Goal: Task Accomplishment & Management: Manage account settings

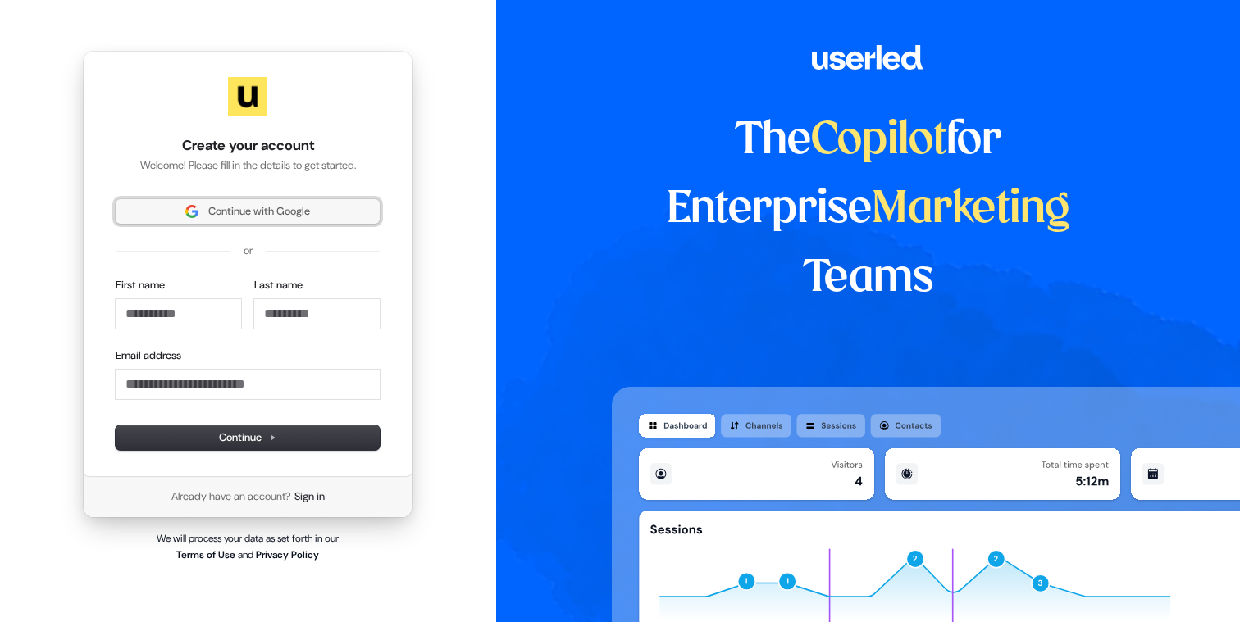
click at [292, 219] on span "Continue with Google" at bounding box center [259, 211] width 102 height 15
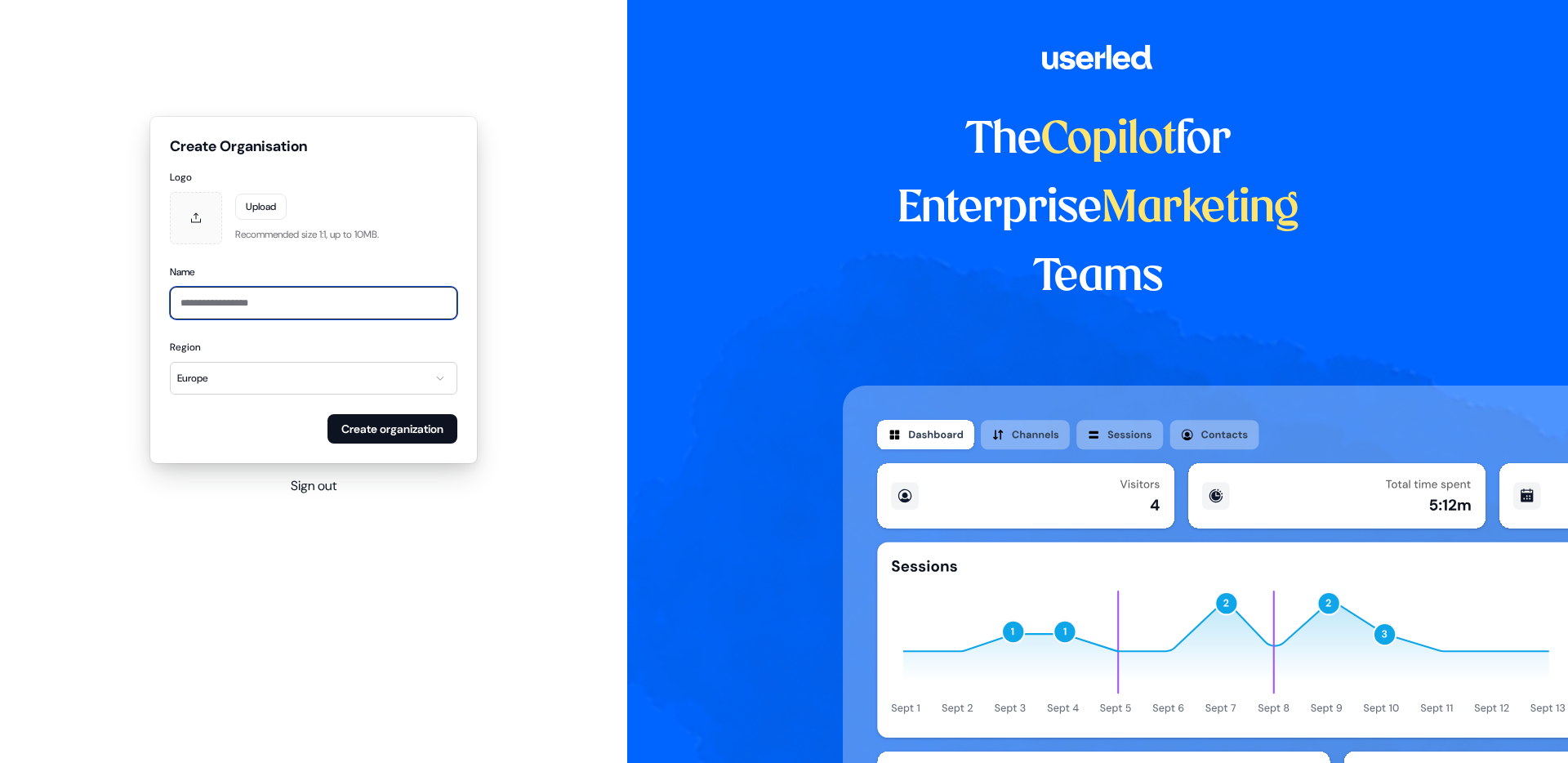
click at [359, 307] on input "Name" at bounding box center [314, 303] width 288 height 33
type input "**********"
click at [221, 429] on div "Create organization" at bounding box center [314, 429] width 288 height 30
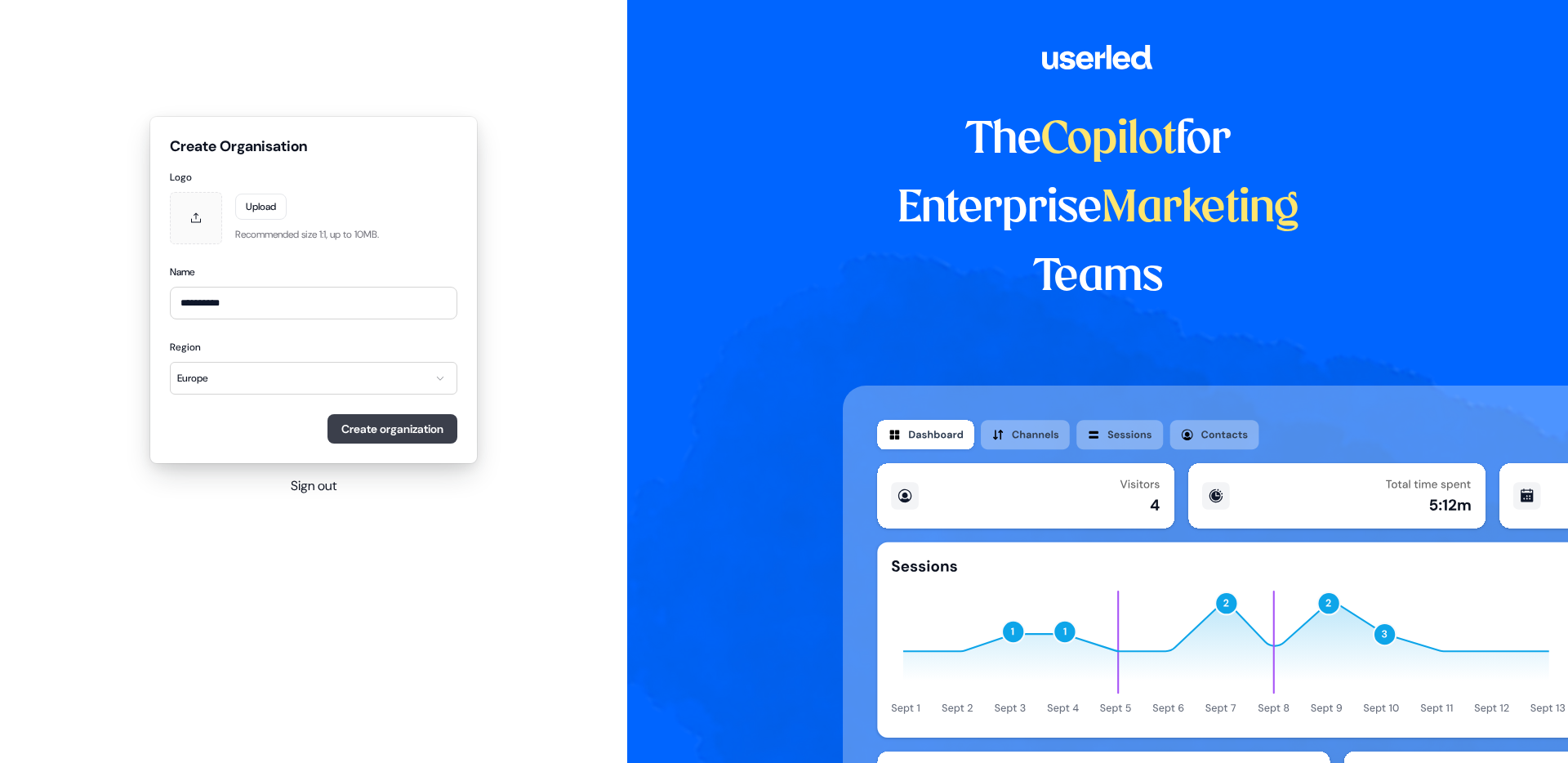
click at [374, 417] on button "Create organization" at bounding box center [392, 429] width 129 height 30
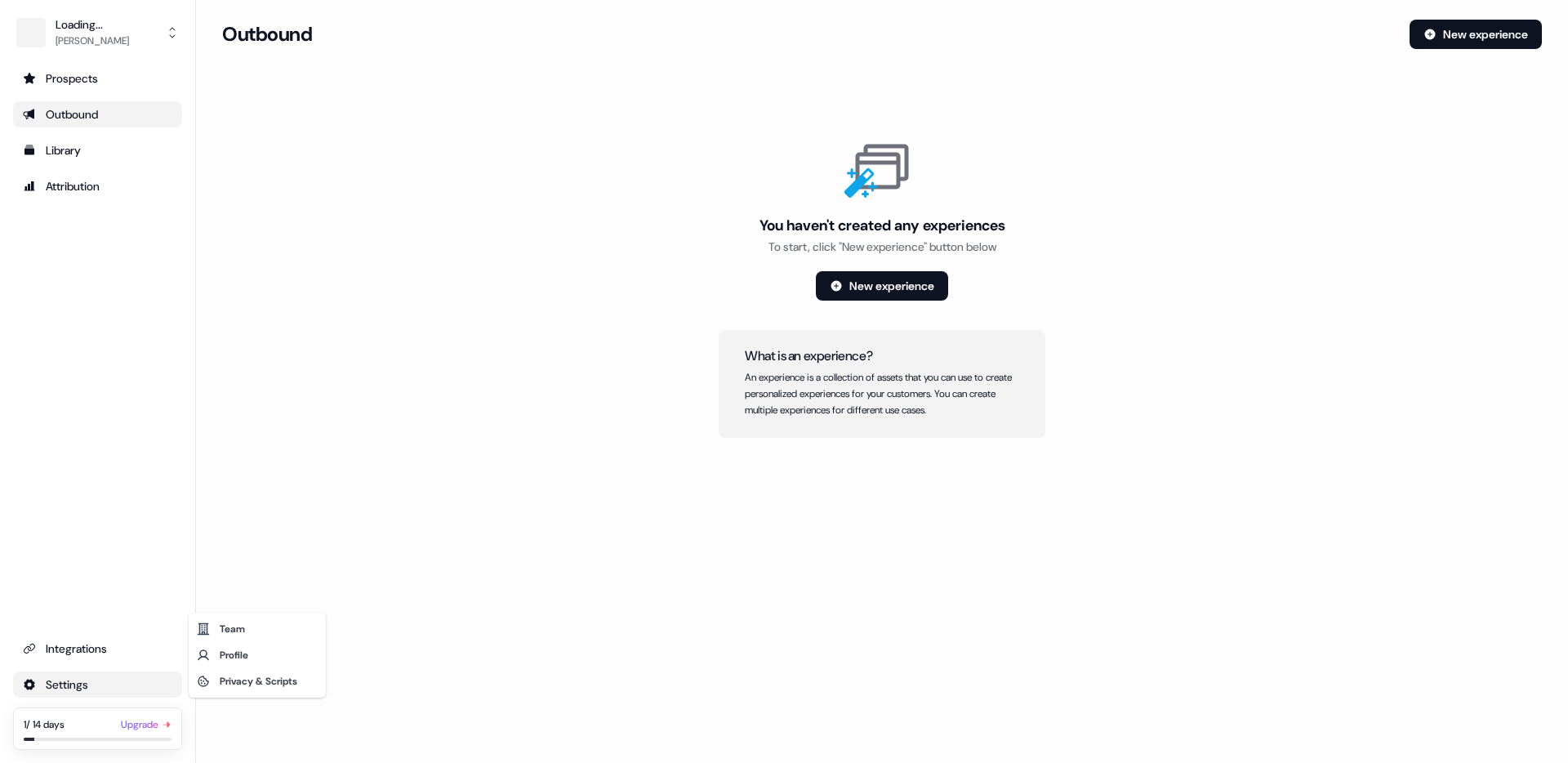
click at [63, 686] on html "For the best experience switch devices to a bigger screen. Go to Userled.io Loa…" at bounding box center [784, 382] width 1568 height 763
click at [267, 629] on div "Team" at bounding box center [257, 629] width 130 height 26
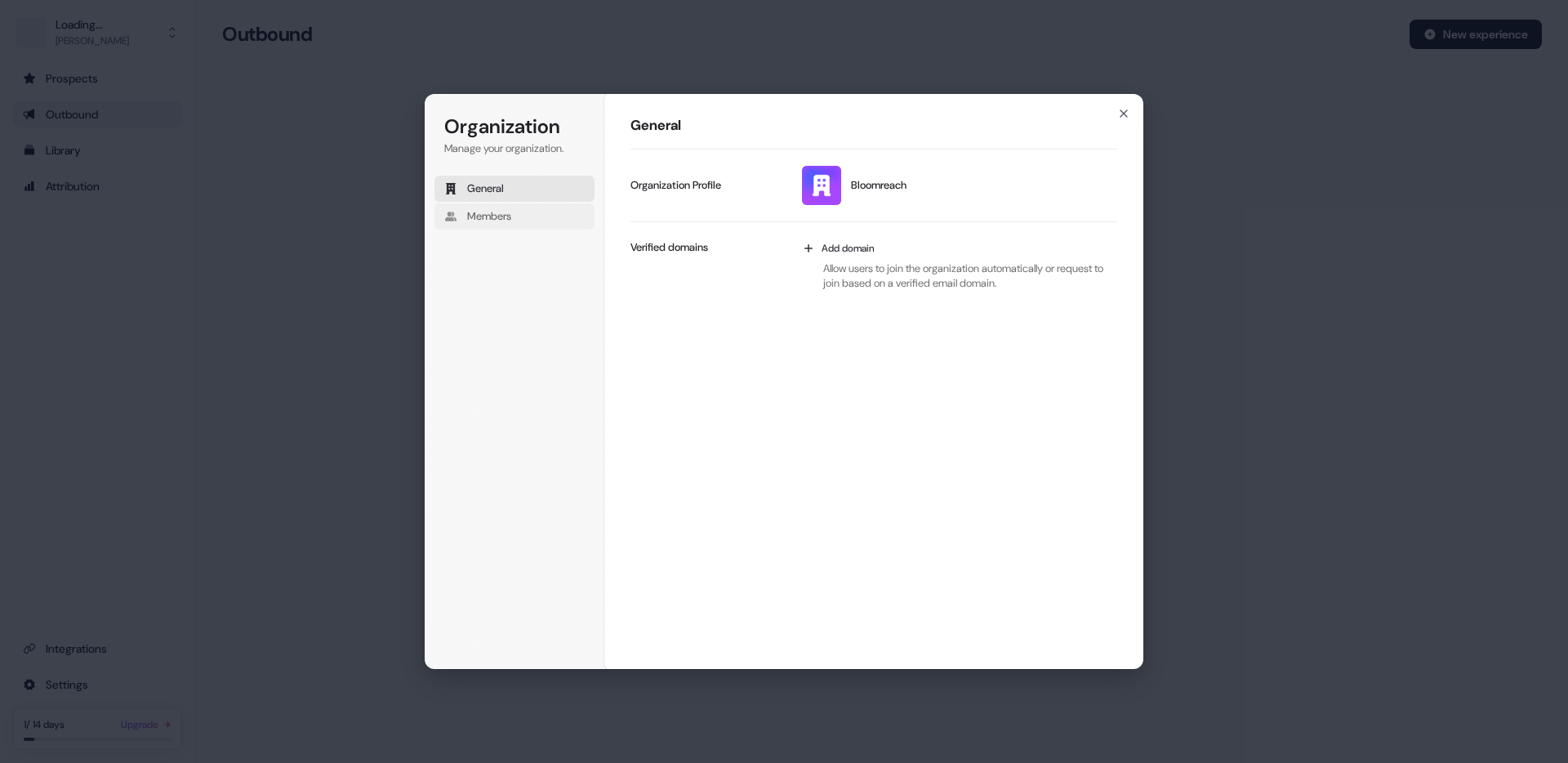
click at [522, 212] on button "Members" at bounding box center [514, 216] width 160 height 26
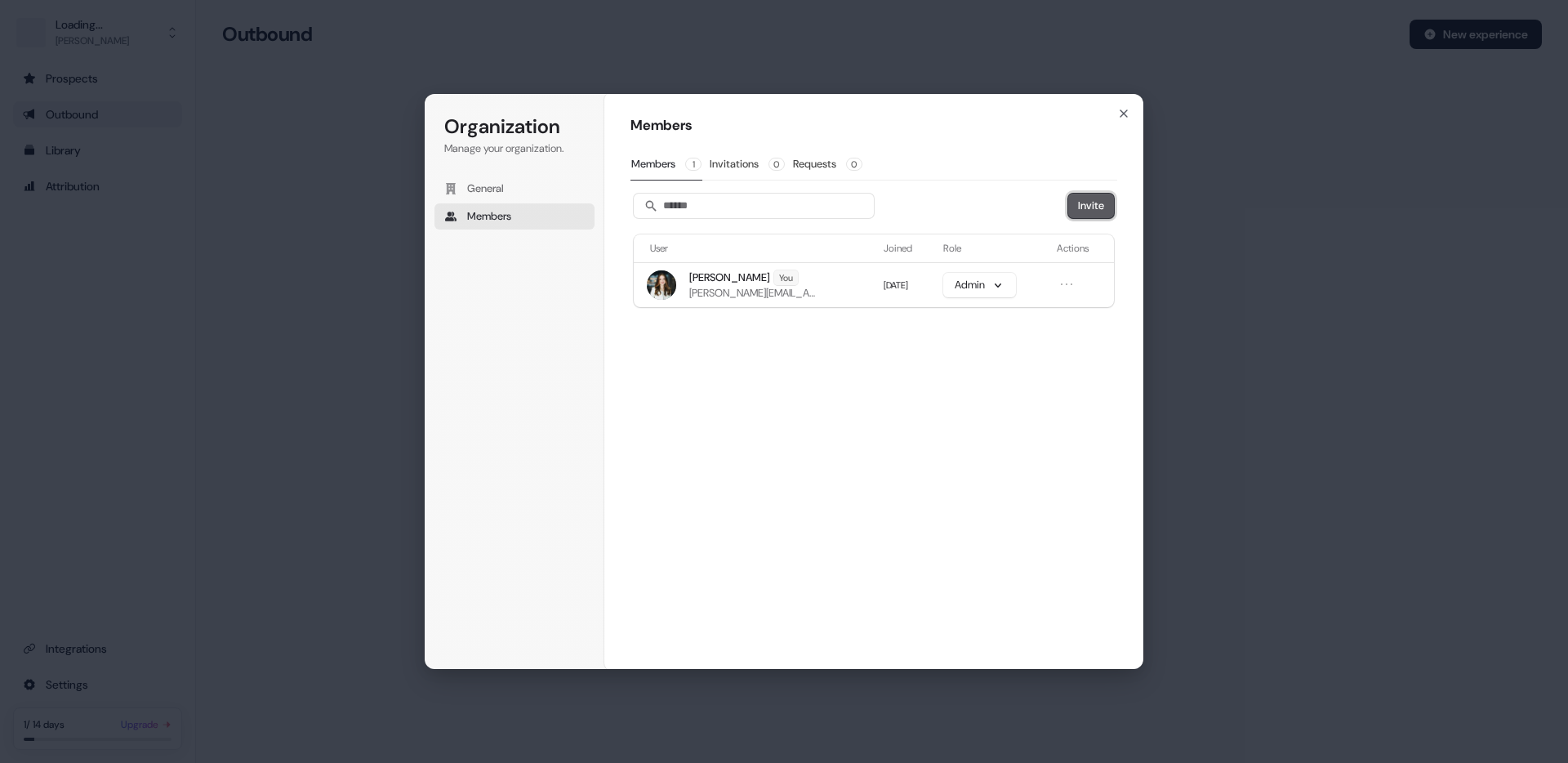
click at [1095, 203] on button "Invite" at bounding box center [1091, 205] width 46 height 25
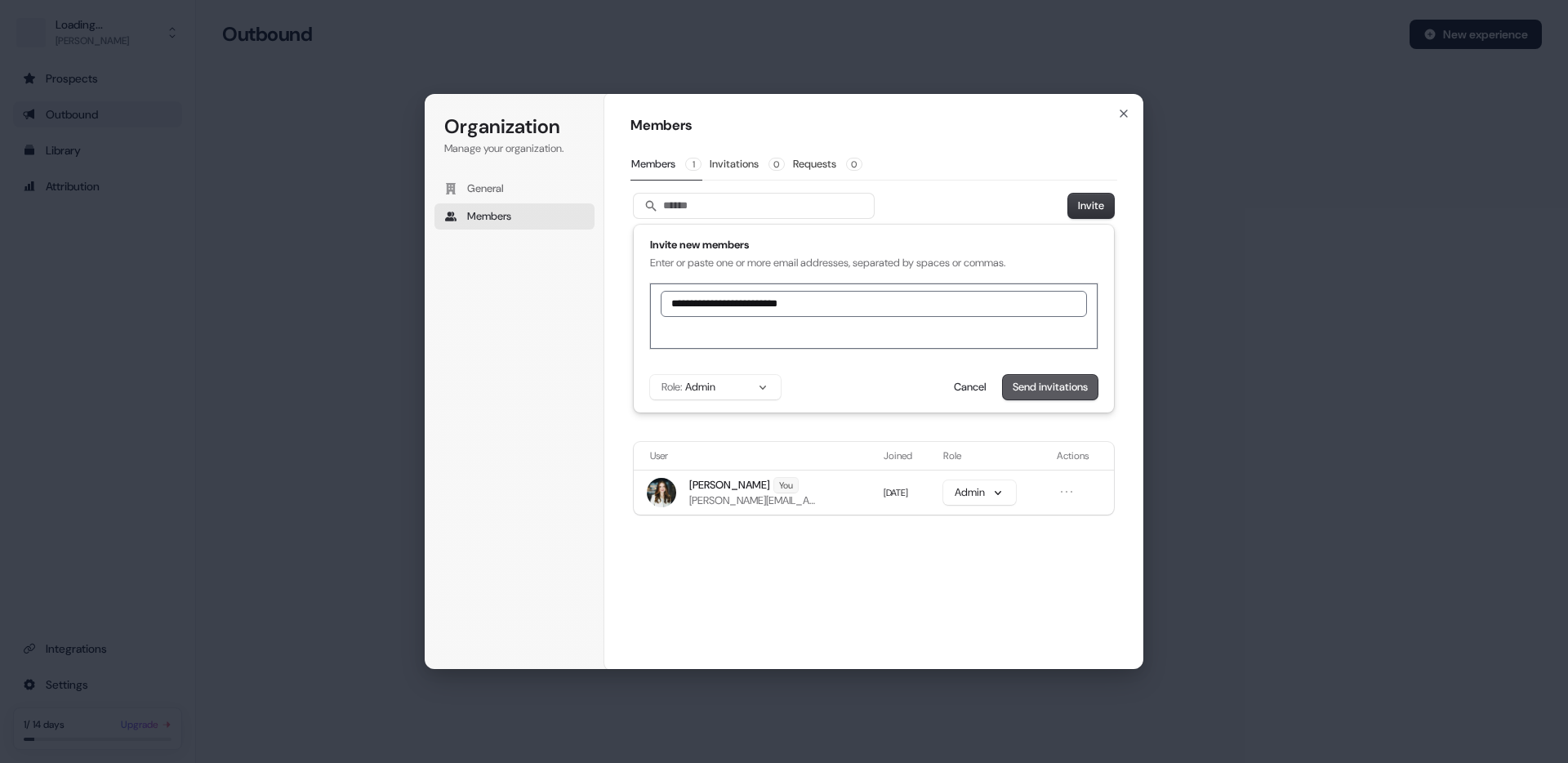
type input "**********"
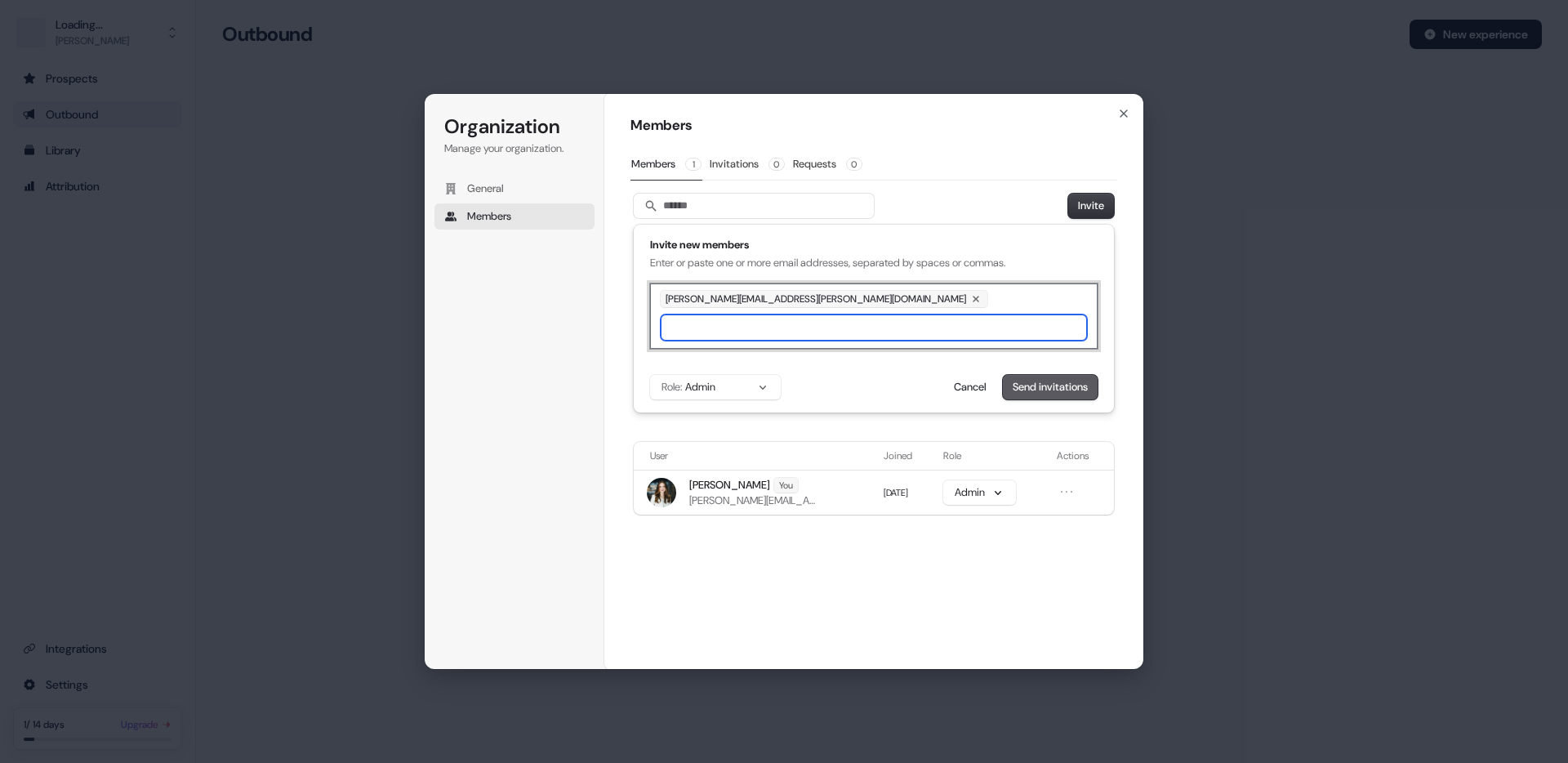
click at [1041, 383] on button "Send invitations" at bounding box center [1049, 386] width 95 height 25
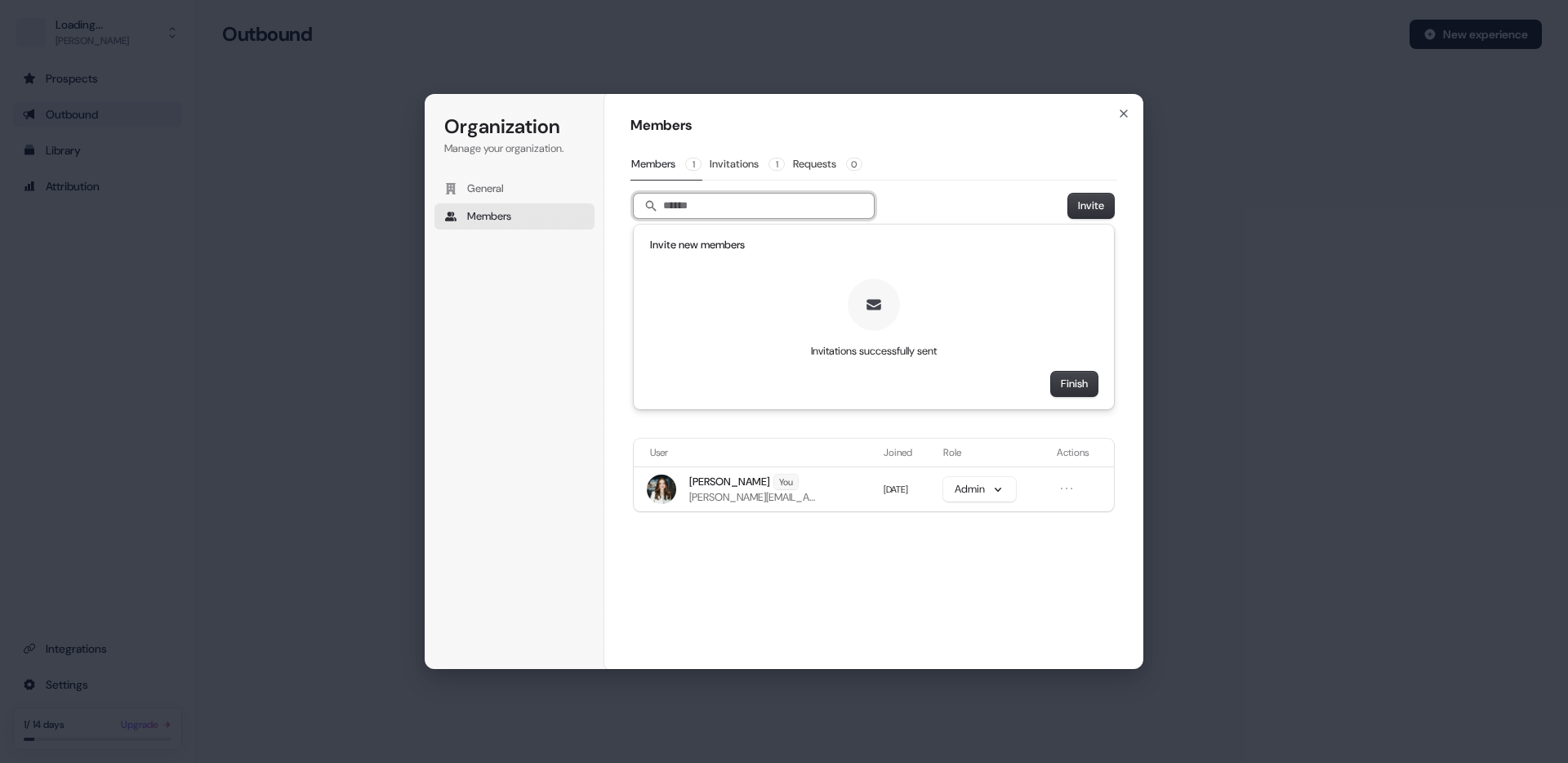
click at [681, 217] on input "Search" at bounding box center [753, 205] width 240 height 25
click at [1071, 209] on button "Invite" at bounding box center [1091, 205] width 46 height 25
click at [1087, 206] on button "Invite" at bounding box center [1091, 205] width 46 height 25
click at [719, 213] on input "Search" at bounding box center [753, 205] width 240 height 25
click at [770, 298] on div "Invitations successfully sent" at bounding box center [873, 319] width 447 height 80
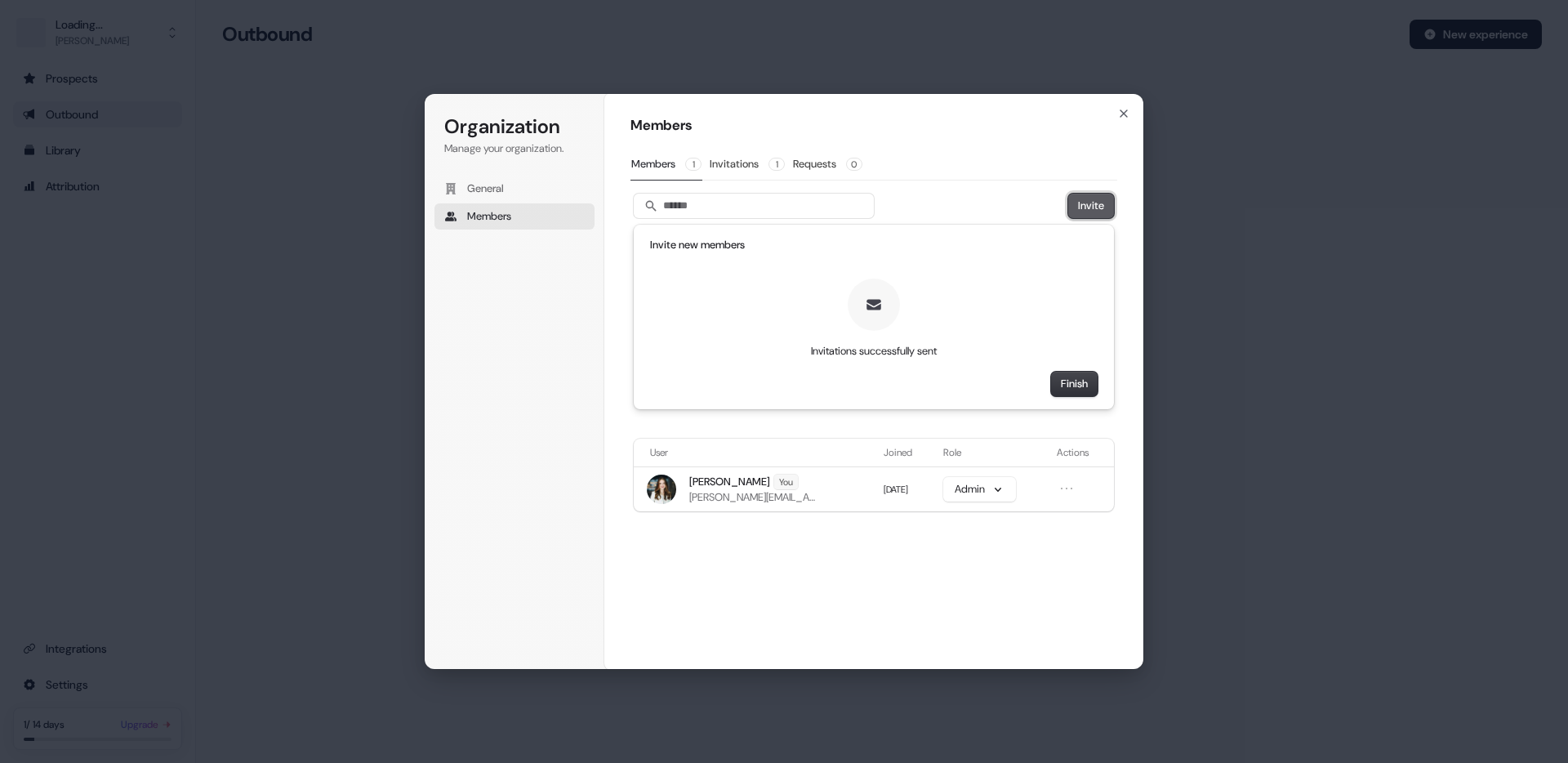
click at [1095, 207] on button "Invite" at bounding box center [1091, 205] width 46 height 25
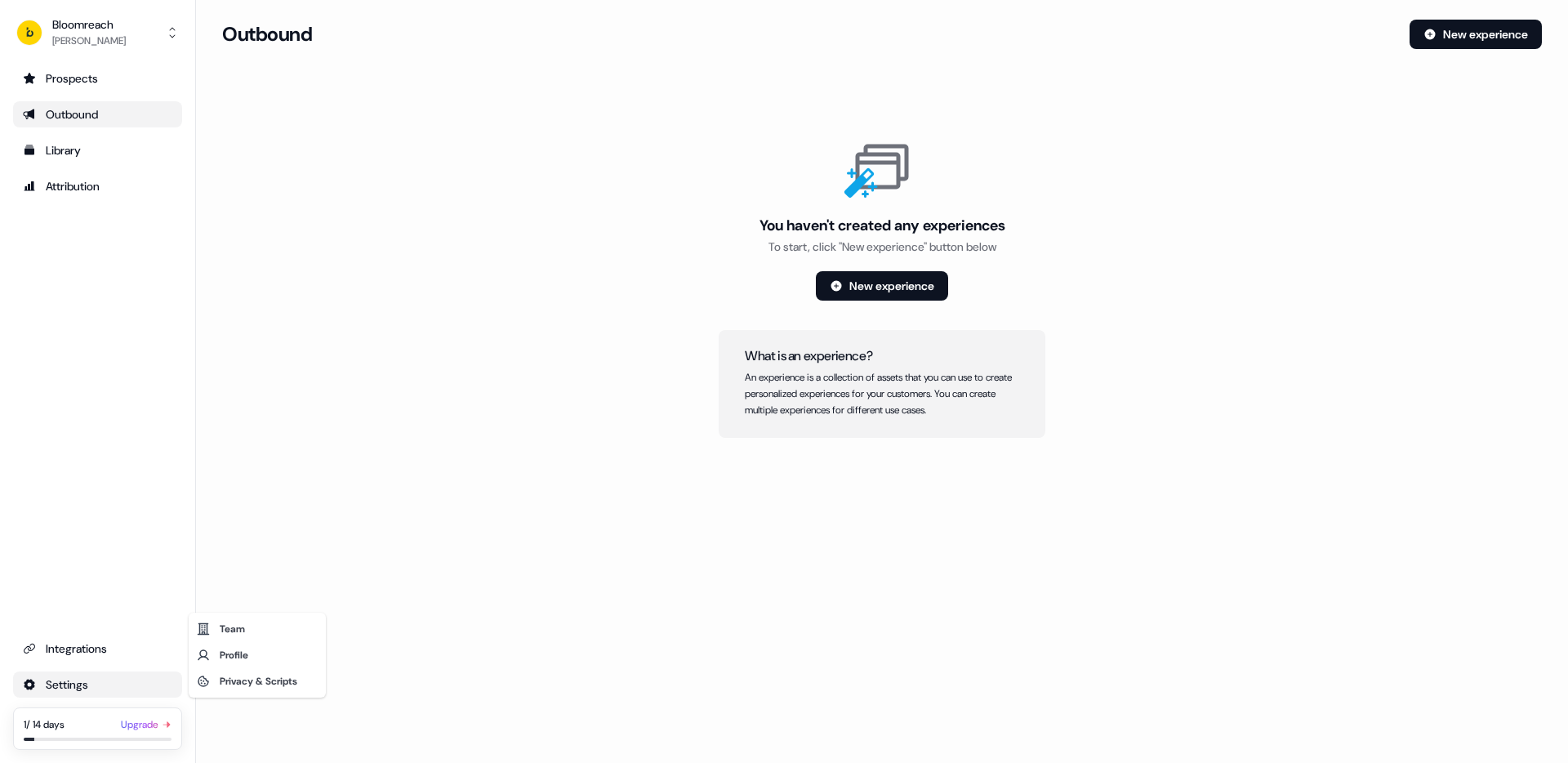
click at [62, 679] on html "For the best experience switch devices to a bigger screen. Go to Userled.io Blo…" at bounding box center [784, 382] width 1568 height 763
click at [247, 632] on div "Team" at bounding box center [257, 629] width 130 height 26
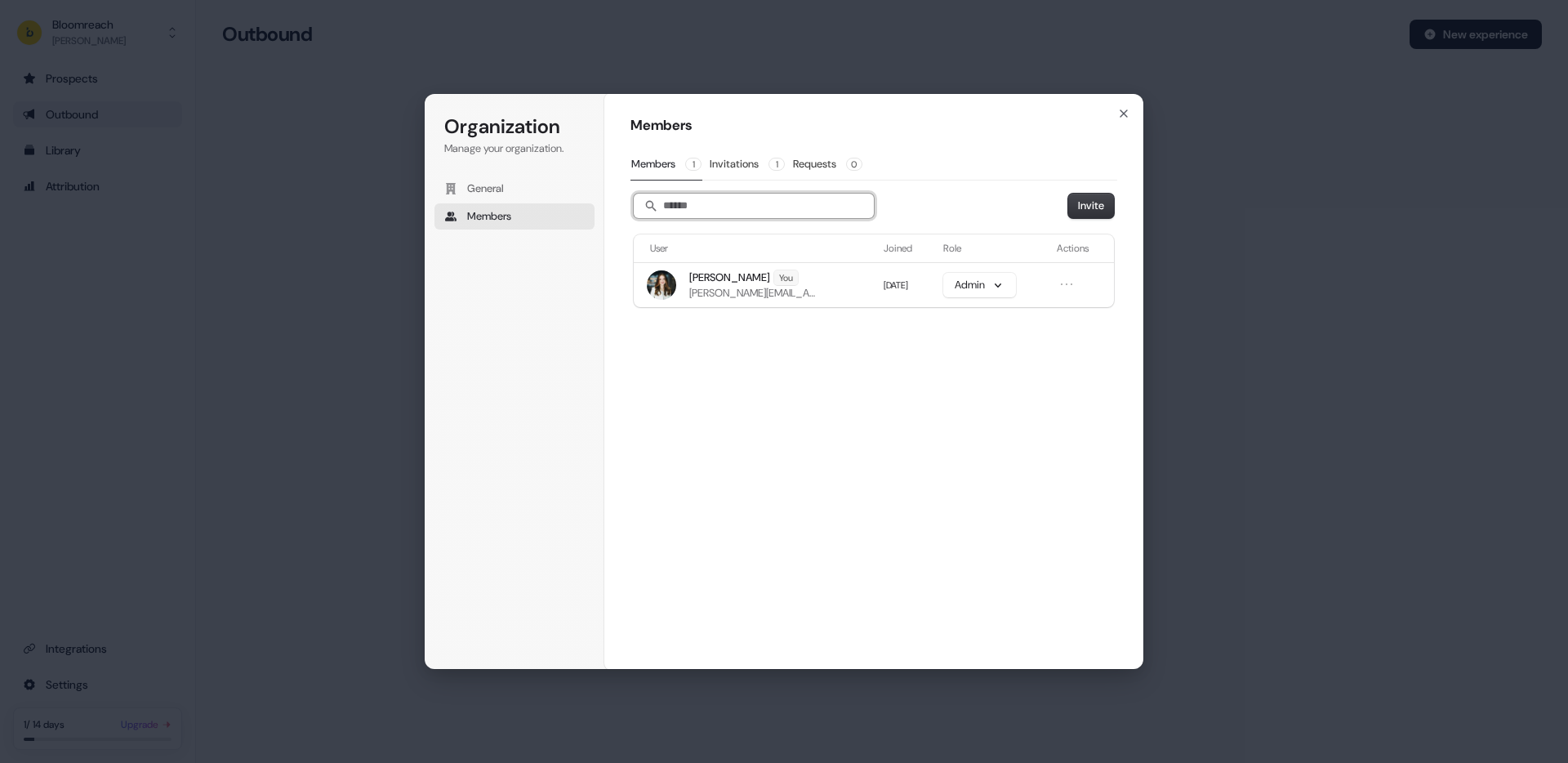
click at [738, 216] on input "Search" at bounding box center [753, 205] width 240 height 25
click at [1076, 205] on button "Invite" at bounding box center [1091, 205] width 46 height 25
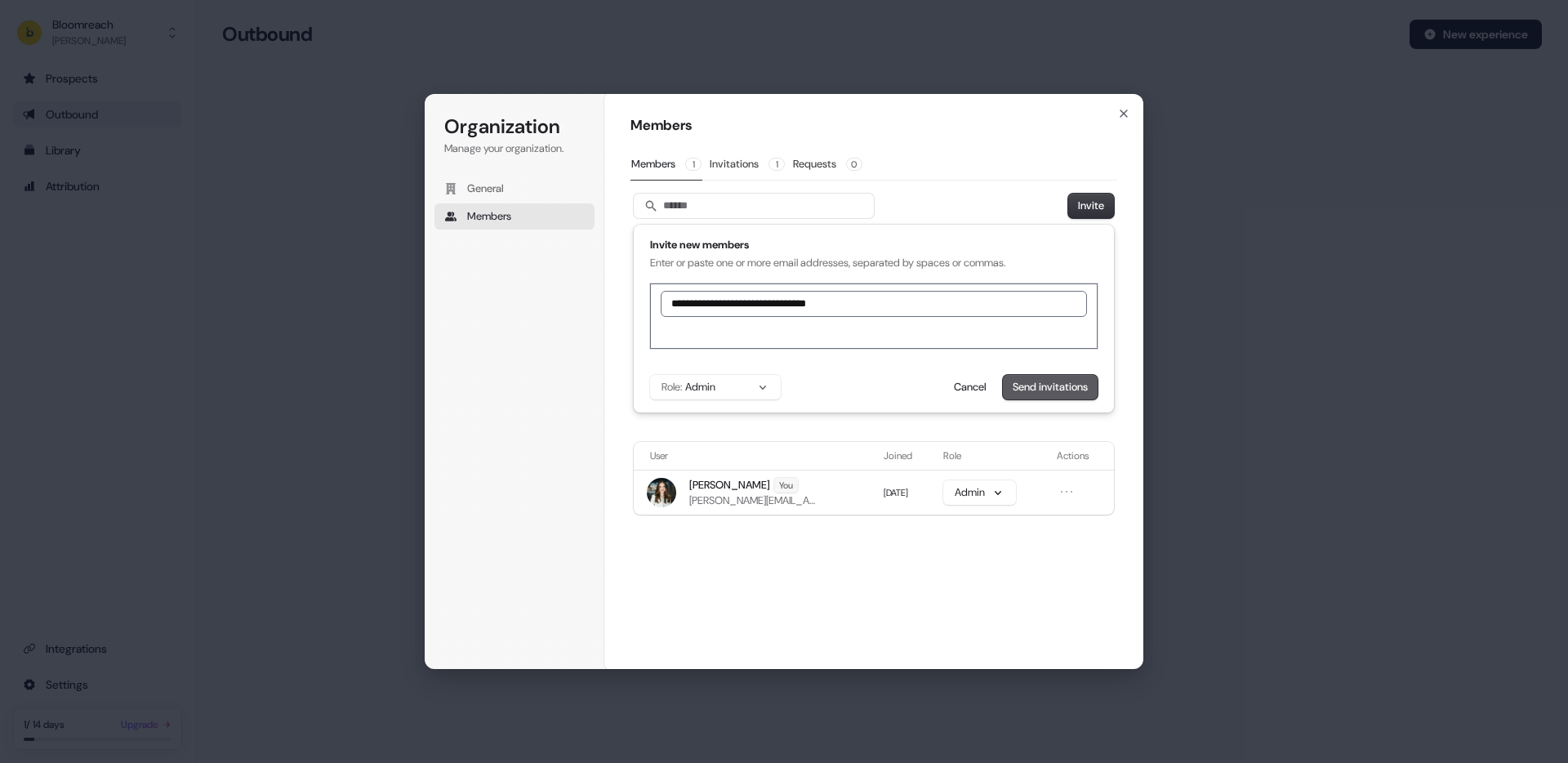
type input "**********"
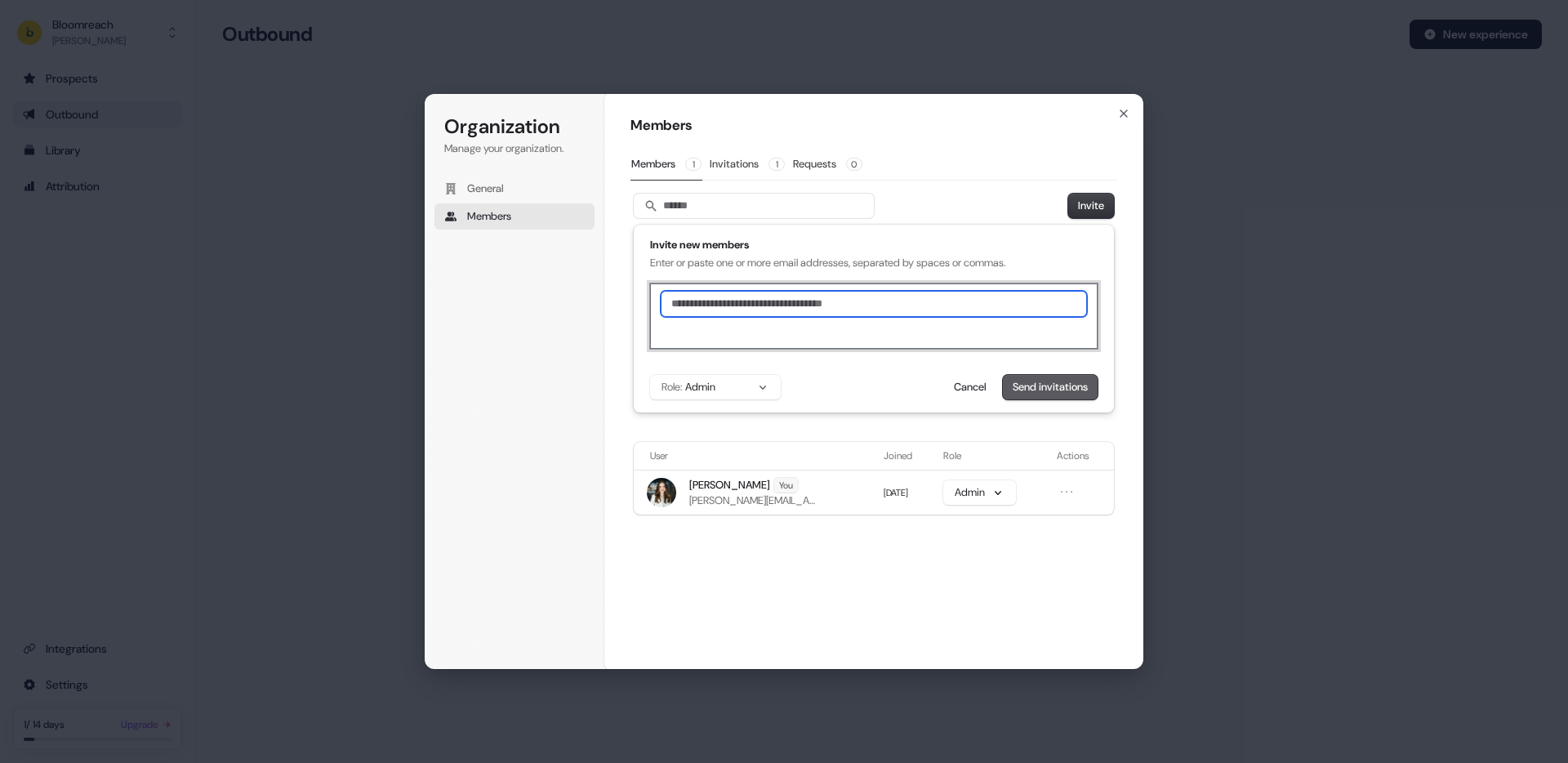
click at [1043, 391] on button "Send invitations" at bounding box center [1049, 386] width 95 height 25
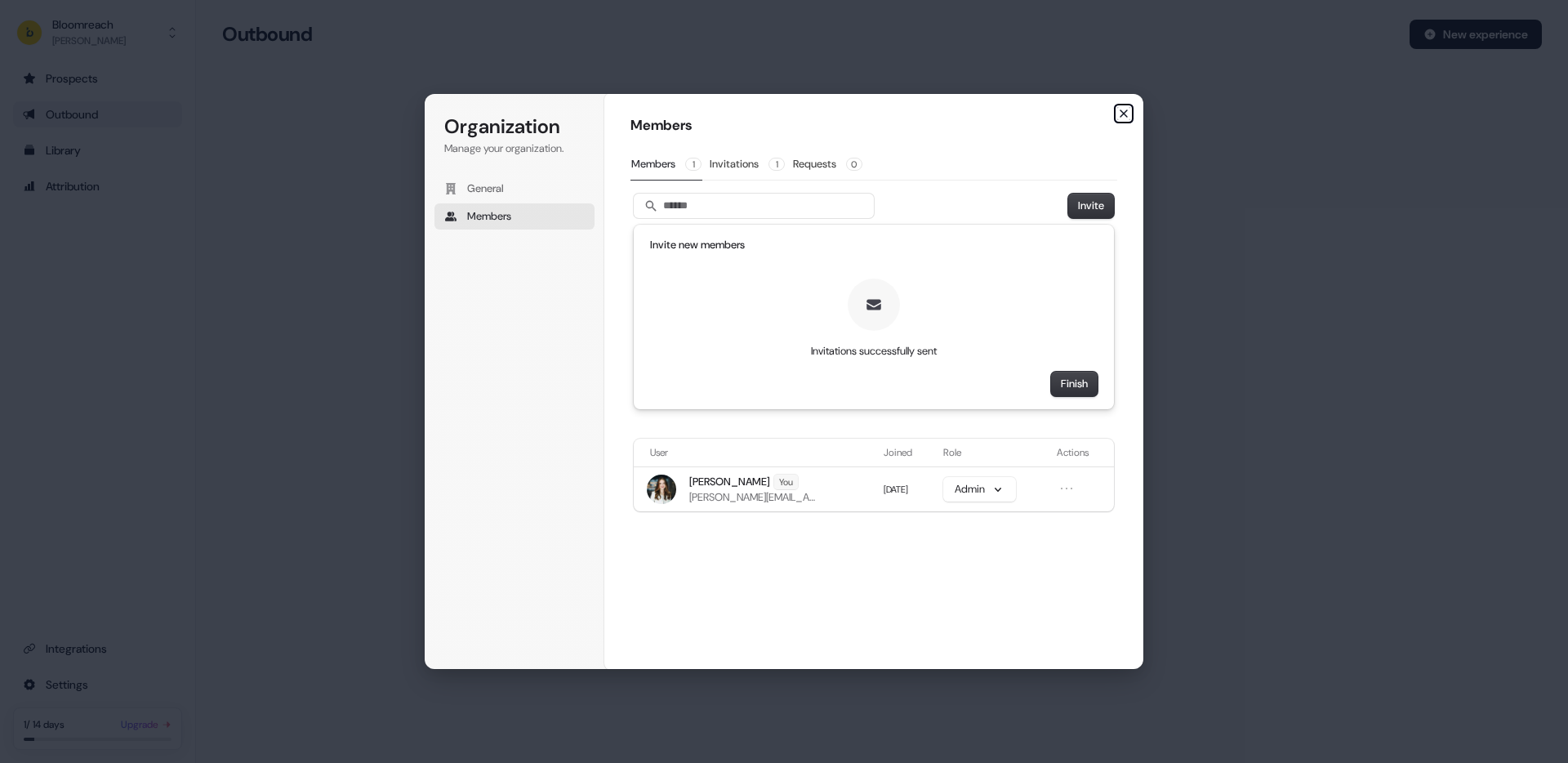
click at [1129, 112] on icon "button" at bounding box center [1123, 113] width 13 height 13
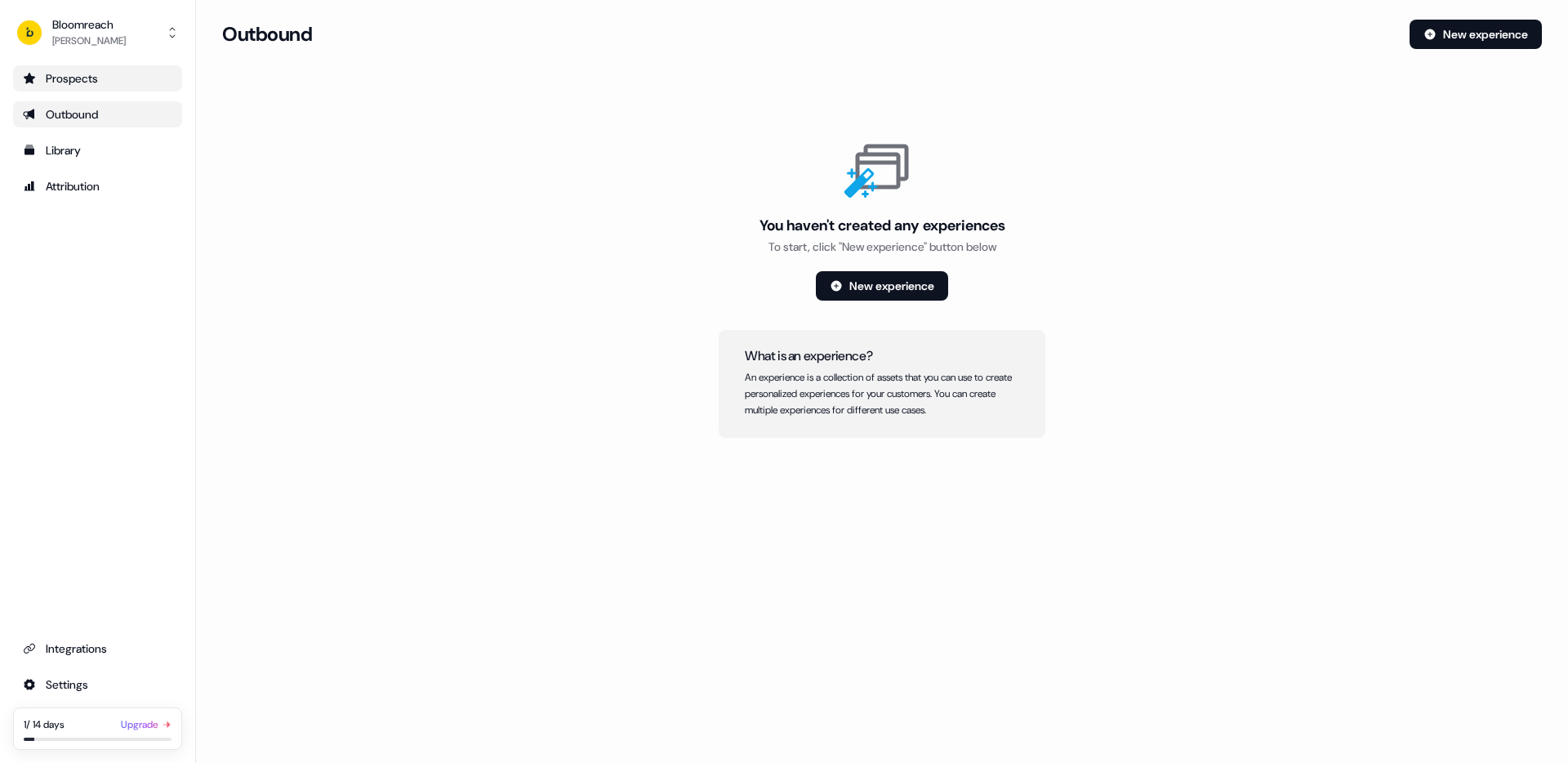
click at [111, 84] on div "Prospects" at bounding box center [98, 79] width 149 height 16
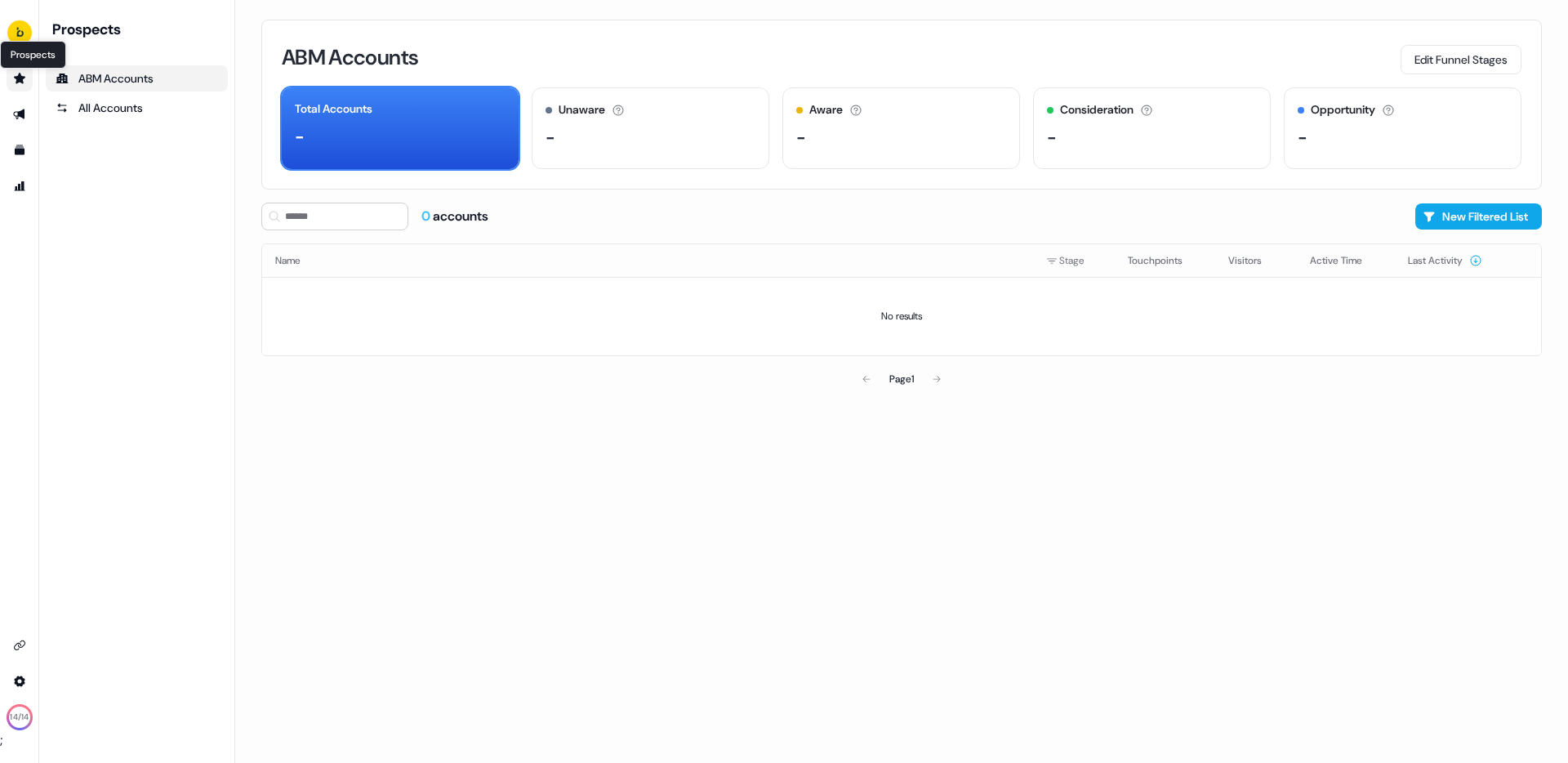
click at [13, 84] on icon "Go to prospects" at bounding box center [19, 78] width 13 height 13
click at [20, 110] on icon "Go to outbound experience" at bounding box center [19, 114] width 13 height 13
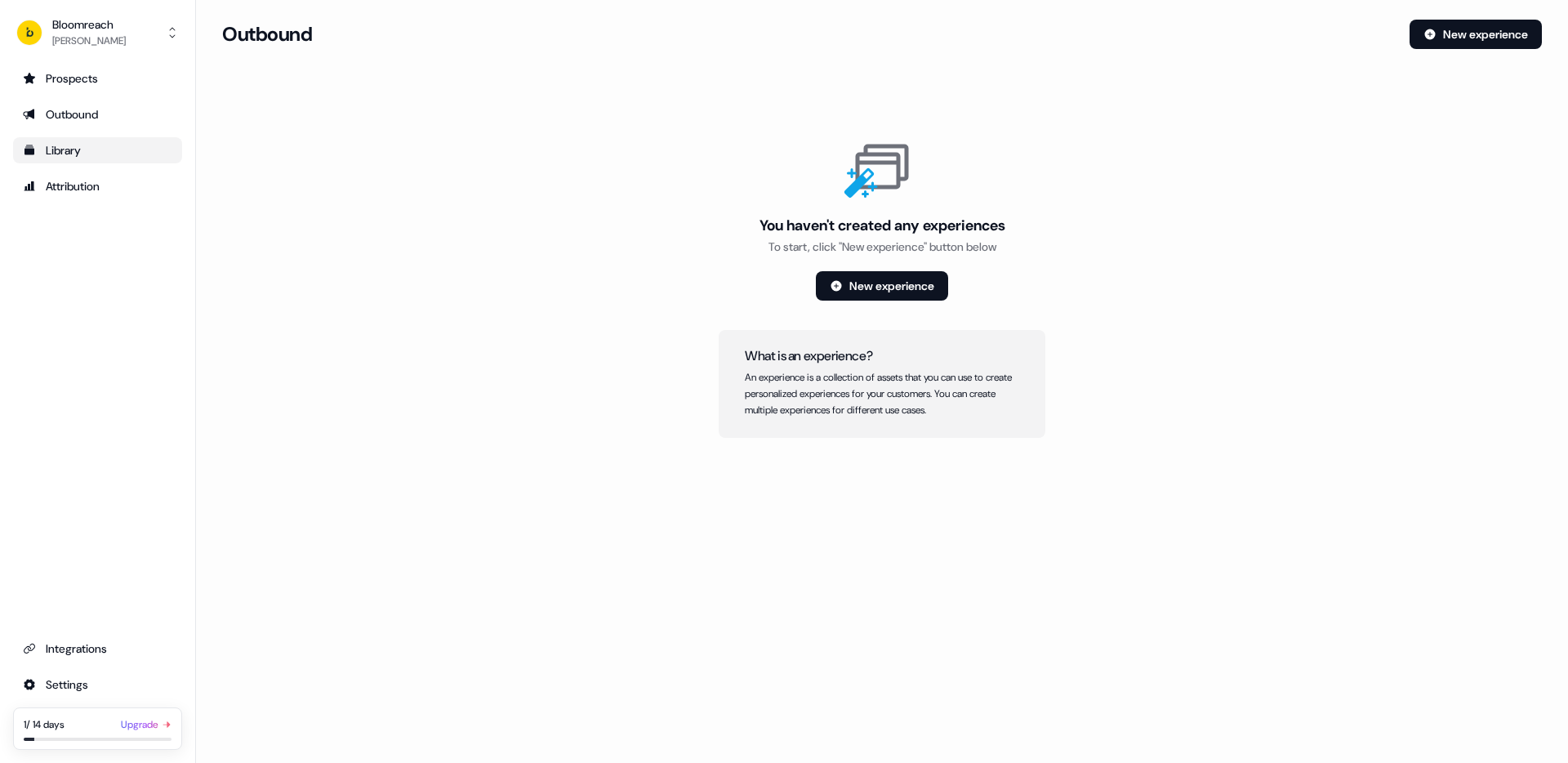
click at [59, 153] on div "Library" at bounding box center [98, 150] width 149 height 16
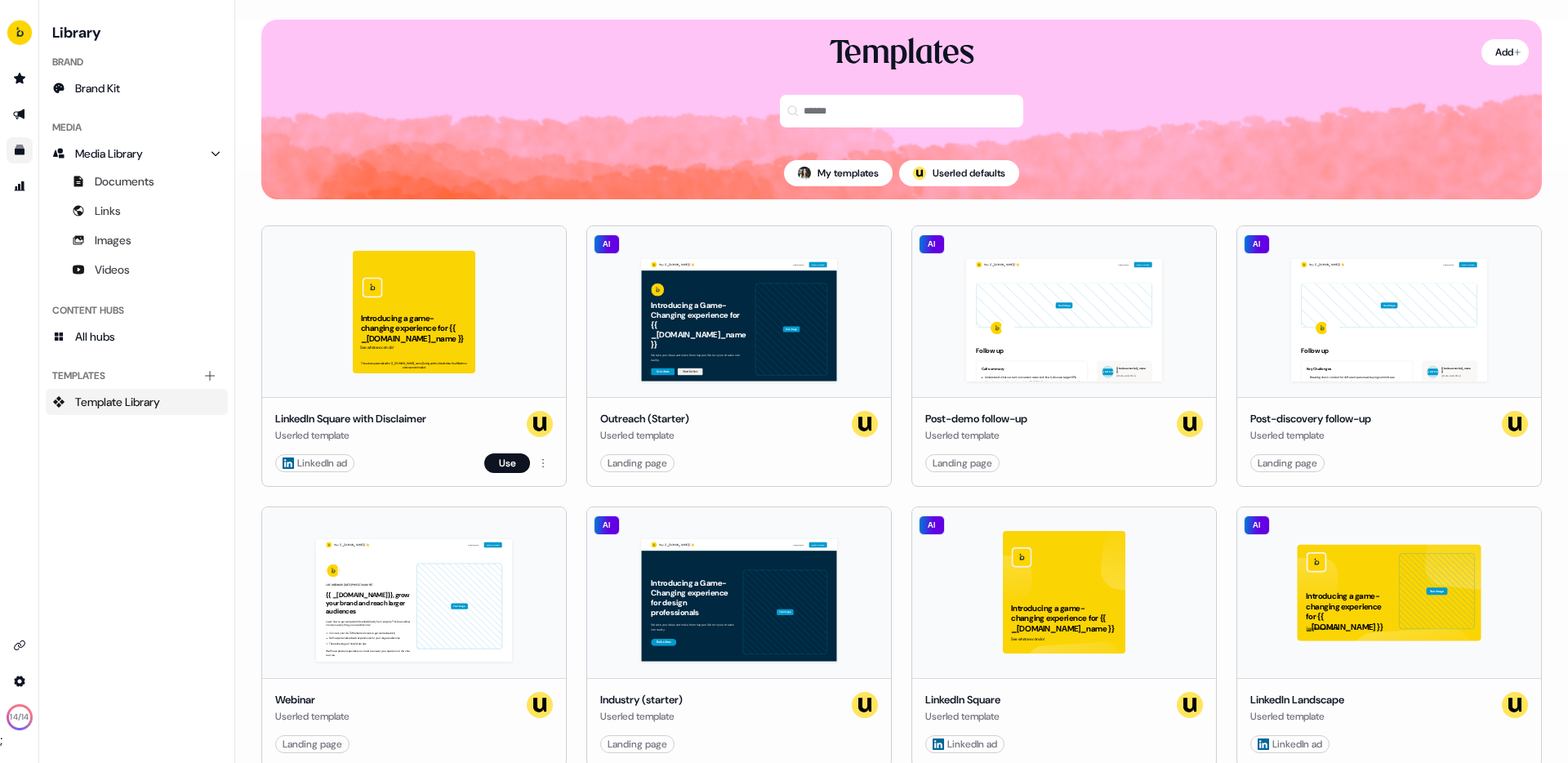
click at [448, 345] on div "Introducing a game-changing experience for {{ _account.account.company_name }} …" at bounding box center [413, 311] width 304 height 170
click at [451, 344] on div "Introducing a game-changing experience for {{ _account.account.company_name }} …" at bounding box center [413, 311] width 304 height 170
click at [543, 461] on html "For the best experience switch devices to a bigger screen. Go to Userled.io 14 …" at bounding box center [784, 382] width 1568 height 763
click at [374, 387] on html "For the best experience switch devices to a bigger screen. Go to Userled.io 14 …" at bounding box center [784, 382] width 1568 height 763
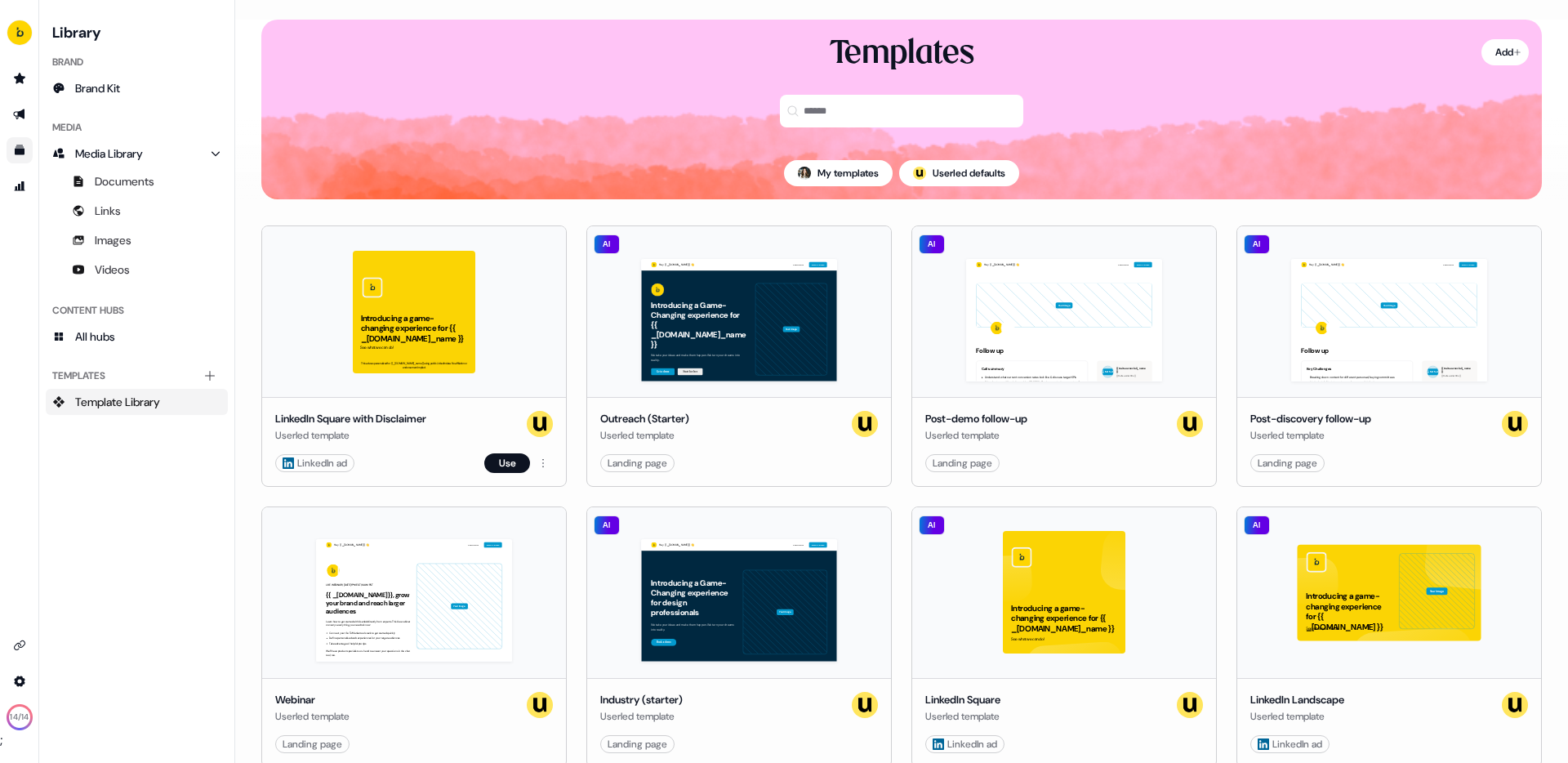
click at [540, 425] on img at bounding box center [540, 423] width 26 height 26
click at [308, 470] on div "LinkedIn ad" at bounding box center [315, 463] width 65 height 16
click at [127, 192] on link "Documents" at bounding box center [136, 181] width 182 height 26
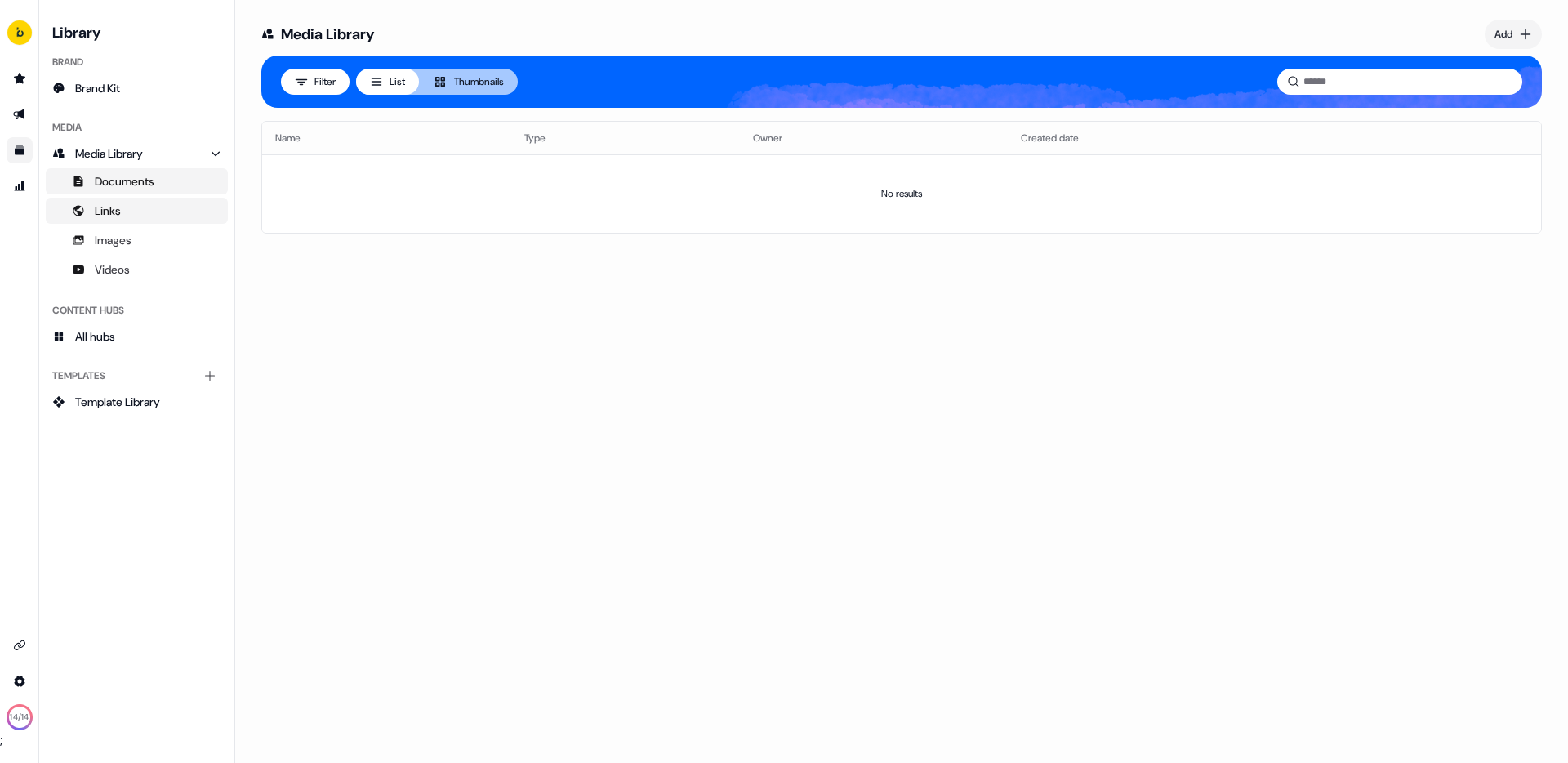
click at [131, 219] on link "Links" at bounding box center [136, 210] width 182 height 26
click at [131, 235] on span "Images" at bounding box center [112, 240] width 37 height 16
click at [144, 268] on link "Videos" at bounding box center [136, 270] width 182 height 26
click at [24, 75] on icon "Go to prospects" at bounding box center [19, 78] width 13 height 13
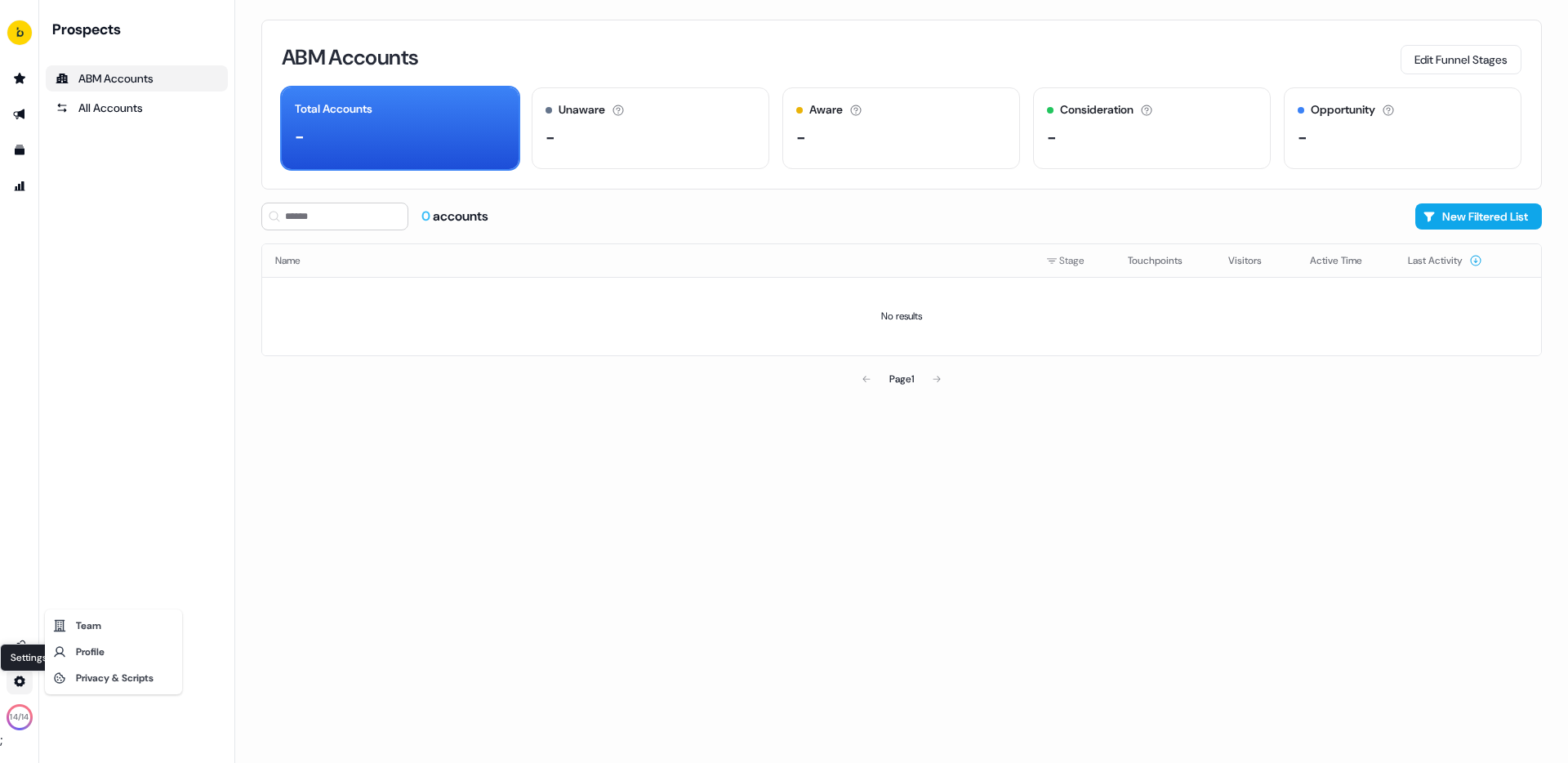
click at [12, 674] on html "For the best experience switch devices to a bigger screen. Go to Userled.io Set…" at bounding box center [784, 382] width 1568 height 763
click at [27, 559] on html "For the best experience switch devices to a bigger screen. Go to Userled.io 14 …" at bounding box center [784, 382] width 1568 height 763
click at [29, 649] on link "Go to integrations" at bounding box center [20, 645] width 26 height 26
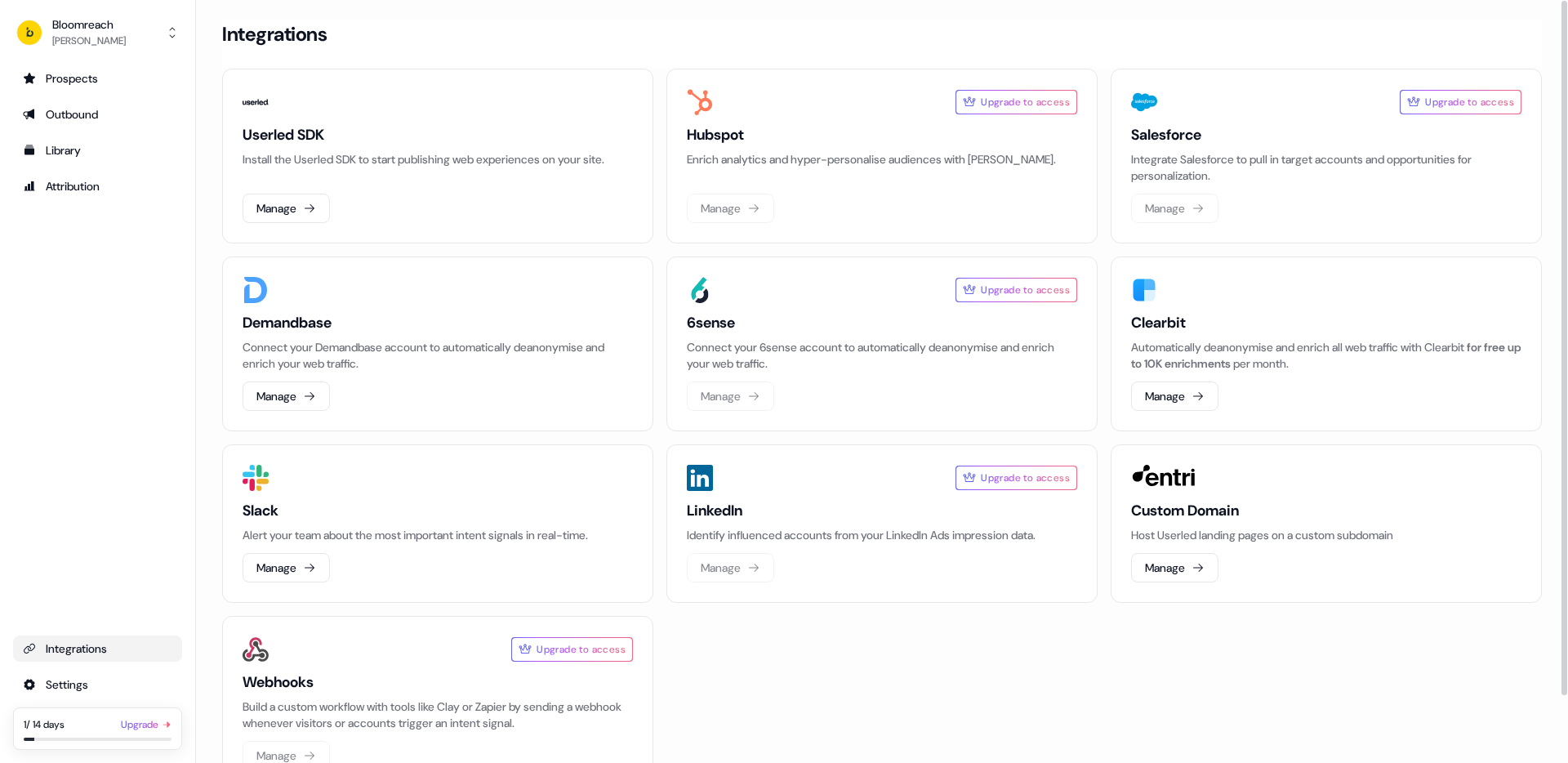
scroll to position [34, 0]
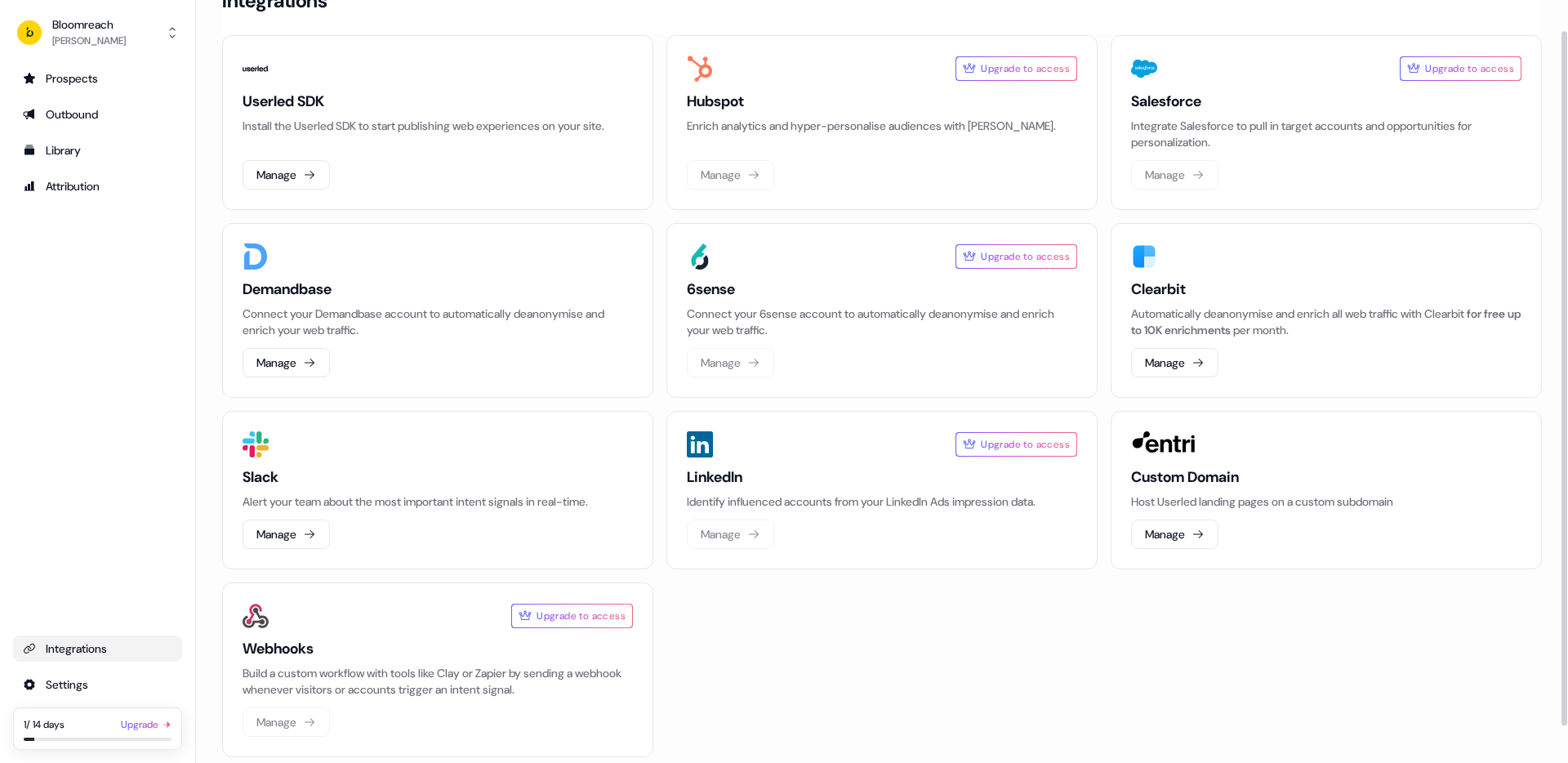
click at [736, 537] on div "LinkedIn Identify influenced accounts from your LinkedIn Ads impression data. M…" at bounding box center [882, 508] width 390 height 82
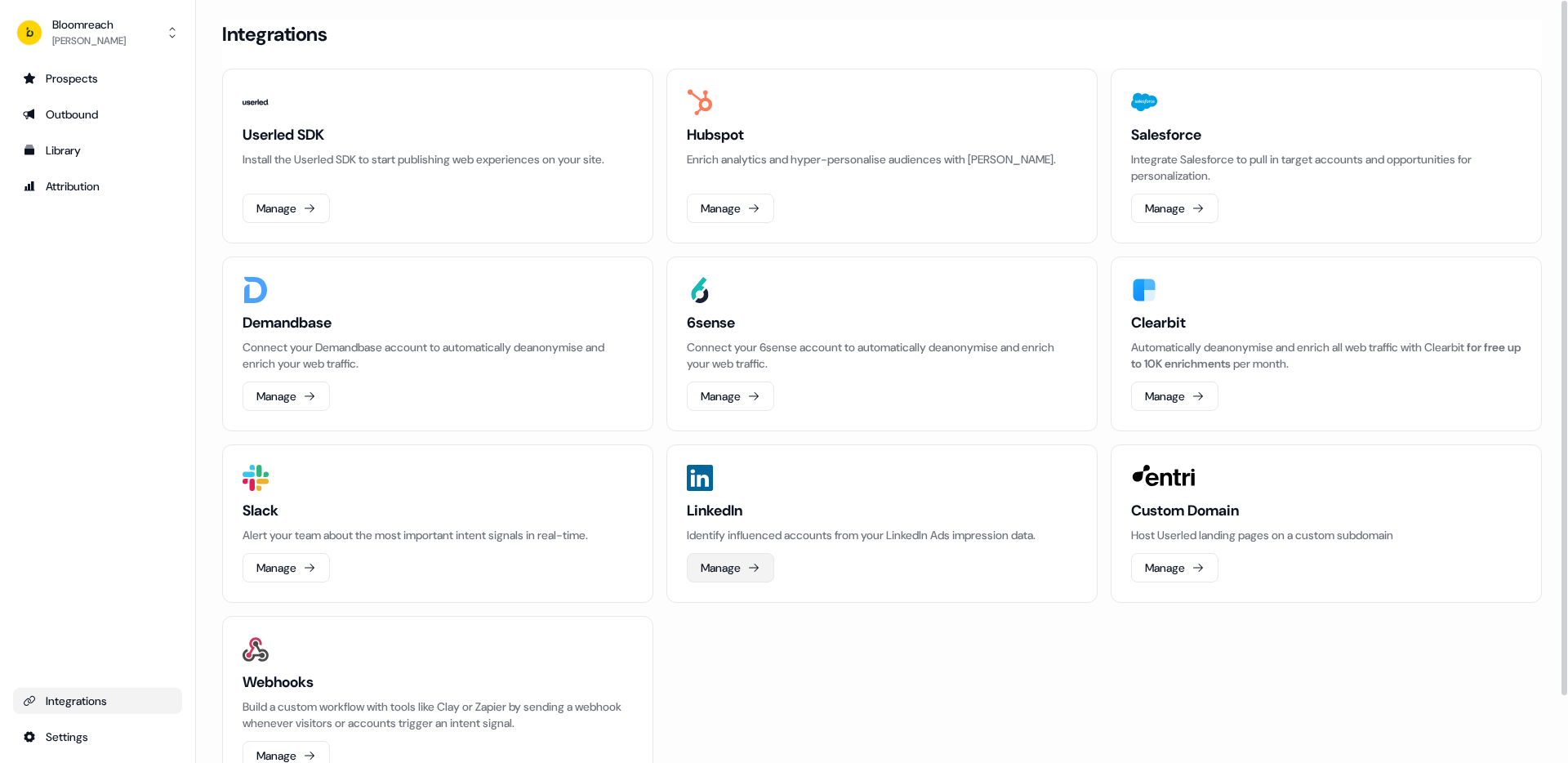
click at [732, 574] on button "Manage" at bounding box center [731, 568] width 88 height 30
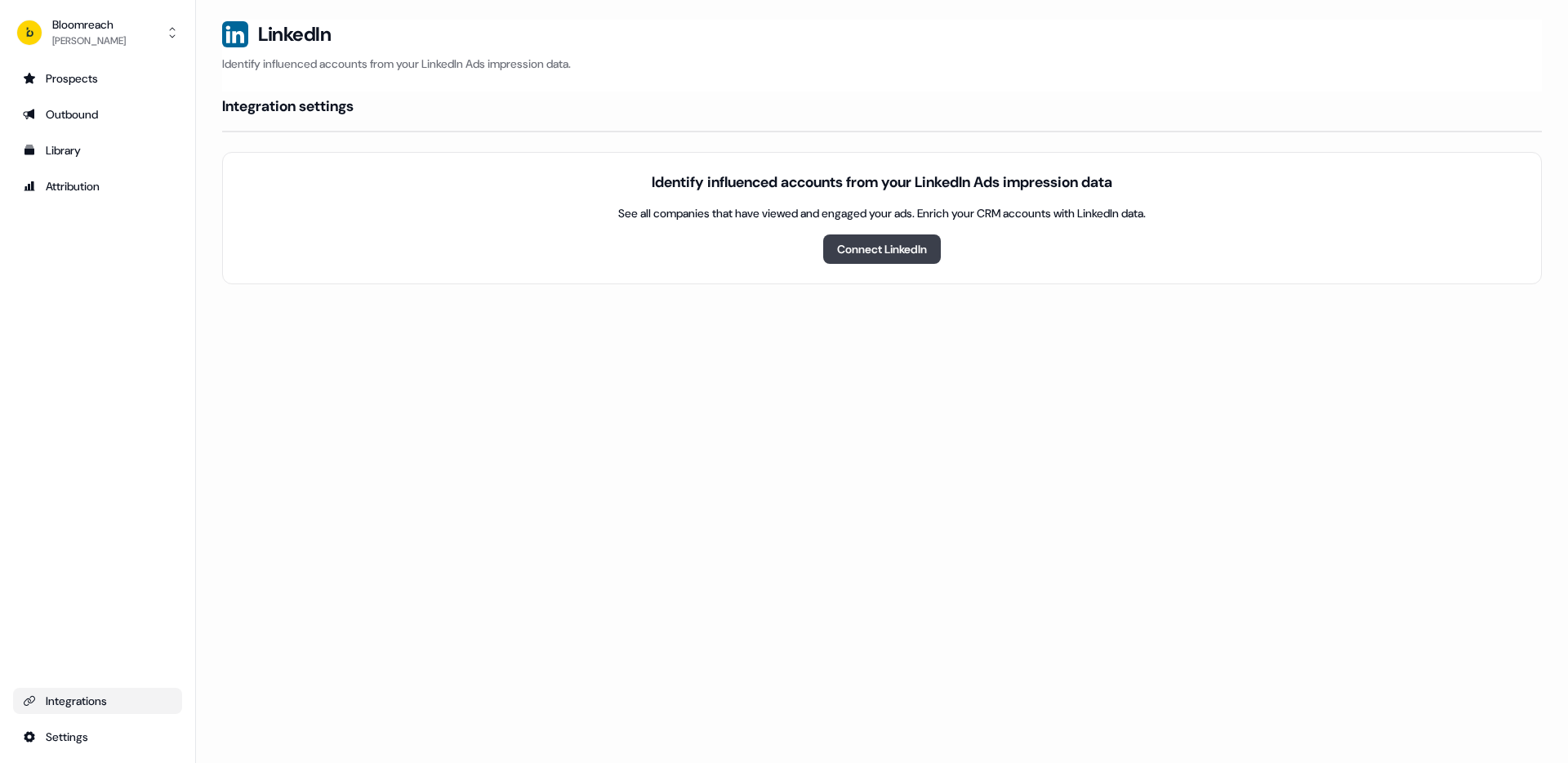
click at [887, 257] on button "Connect LinkedIn" at bounding box center [882, 249] width 117 height 30
click at [875, 248] on button "Manage Campaigns" at bounding box center [882, 249] width 147 height 30
click at [863, 257] on button "Manage Campaigns" at bounding box center [882, 249] width 147 height 30
click at [57, 20] on div "Bloomreach" at bounding box center [89, 24] width 74 height 16
click at [57, 744] on div "Bloomreach [PERSON_NAME] Help documentation Feedback Logout Prospects Outbound …" at bounding box center [98, 382] width 196 height 763
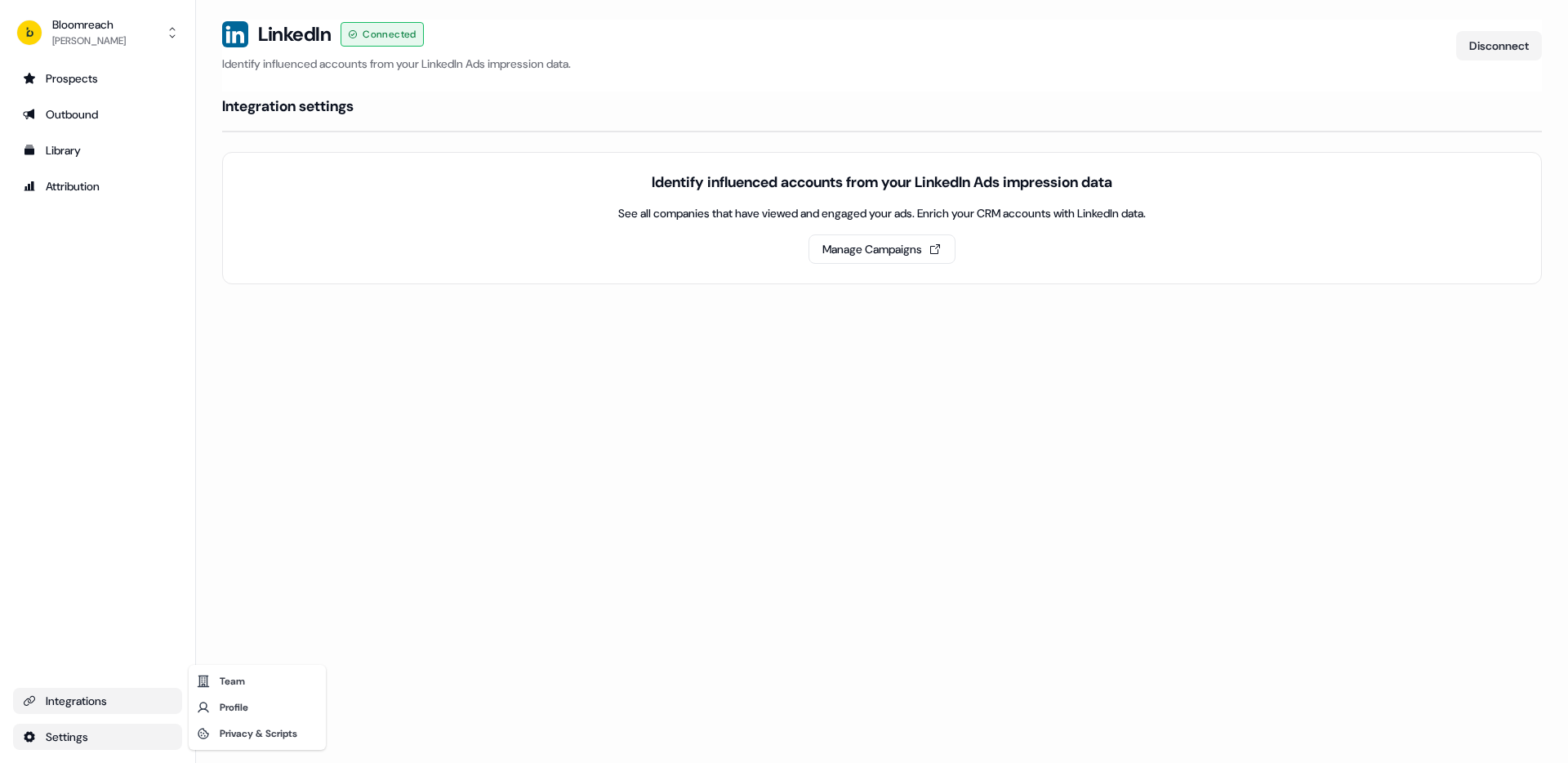
click at [69, 733] on html "For the best experience switch devices to a bigger screen. Go to [DOMAIN_NAME] …" at bounding box center [784, 382] width 1568 height 763
click at [103, 699] on html "For the best experience switch devices to a bigger screen. Go to [DOMAIN_NAME] …" at bounding box center [784, 382] width 1568 height 763
click at [109, 698] on div "Integrations" at bounding box center [98, 700] width 149 height 16
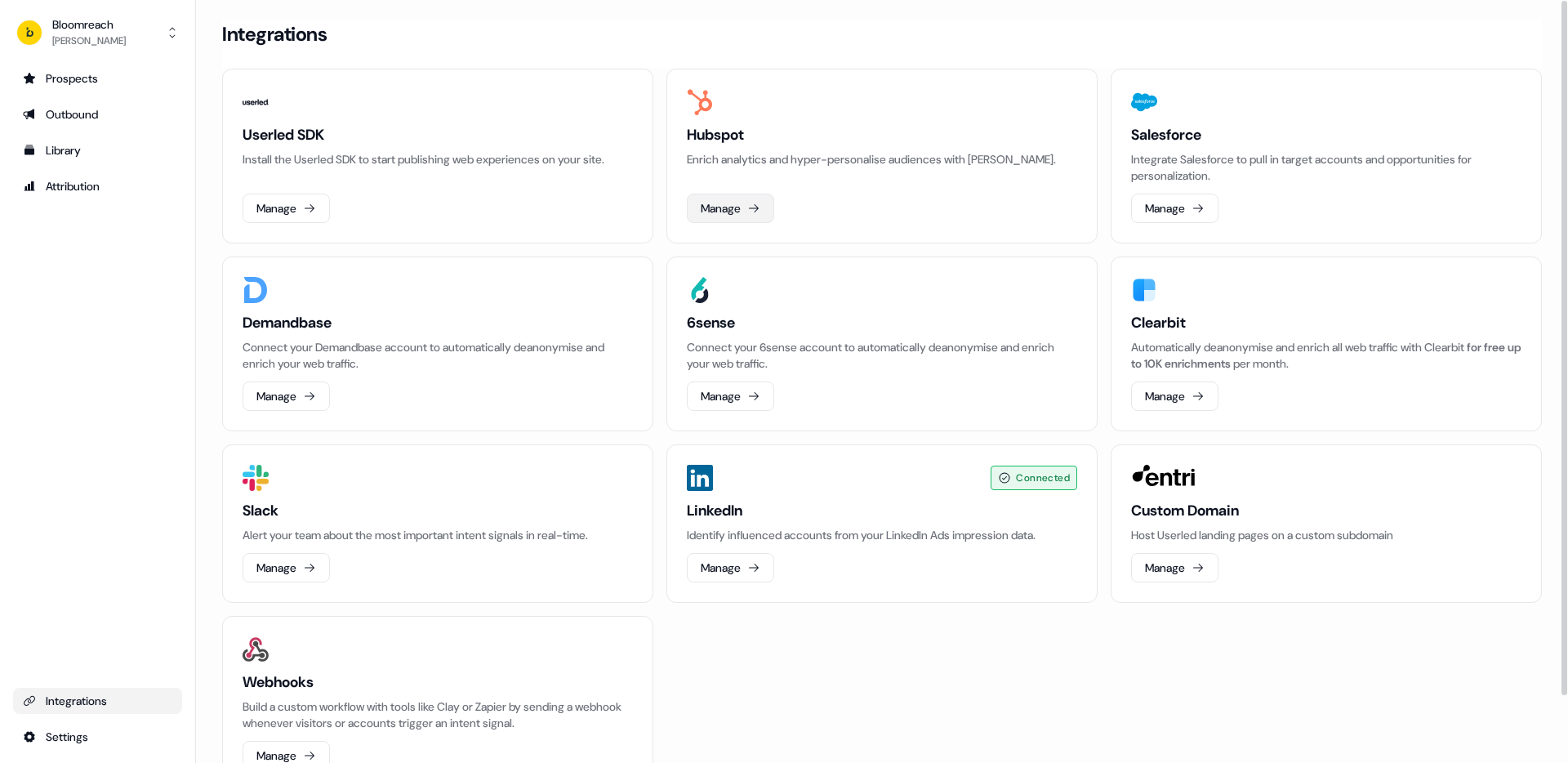
click at [735, 207] on button "Manage" at bounding box center [731, 208] width 88 height 30
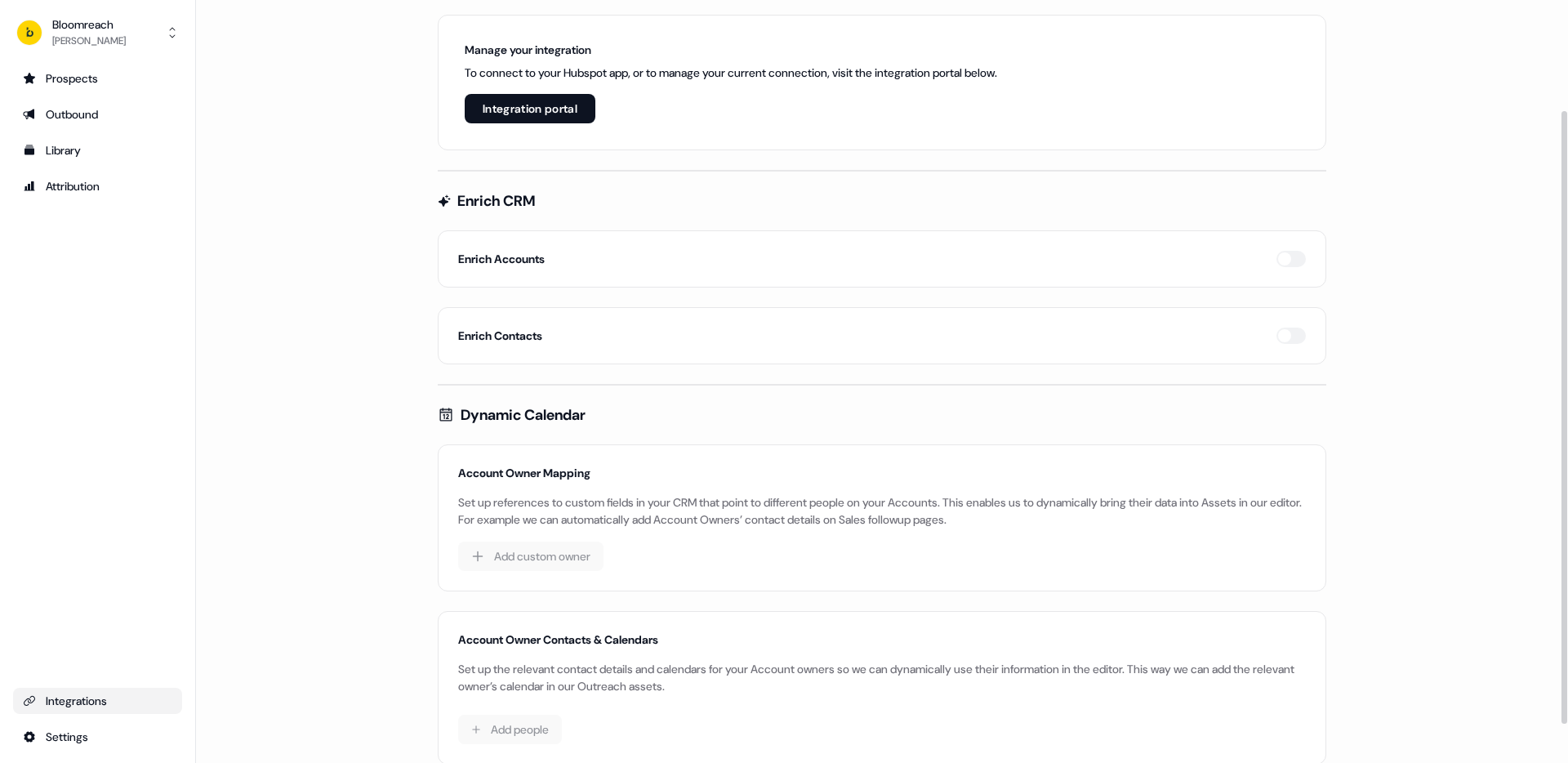
scroll to position [135, 0]
click at [529, 113] on button "Integration portal" at bounding box center [530, 111] width 130 height 30
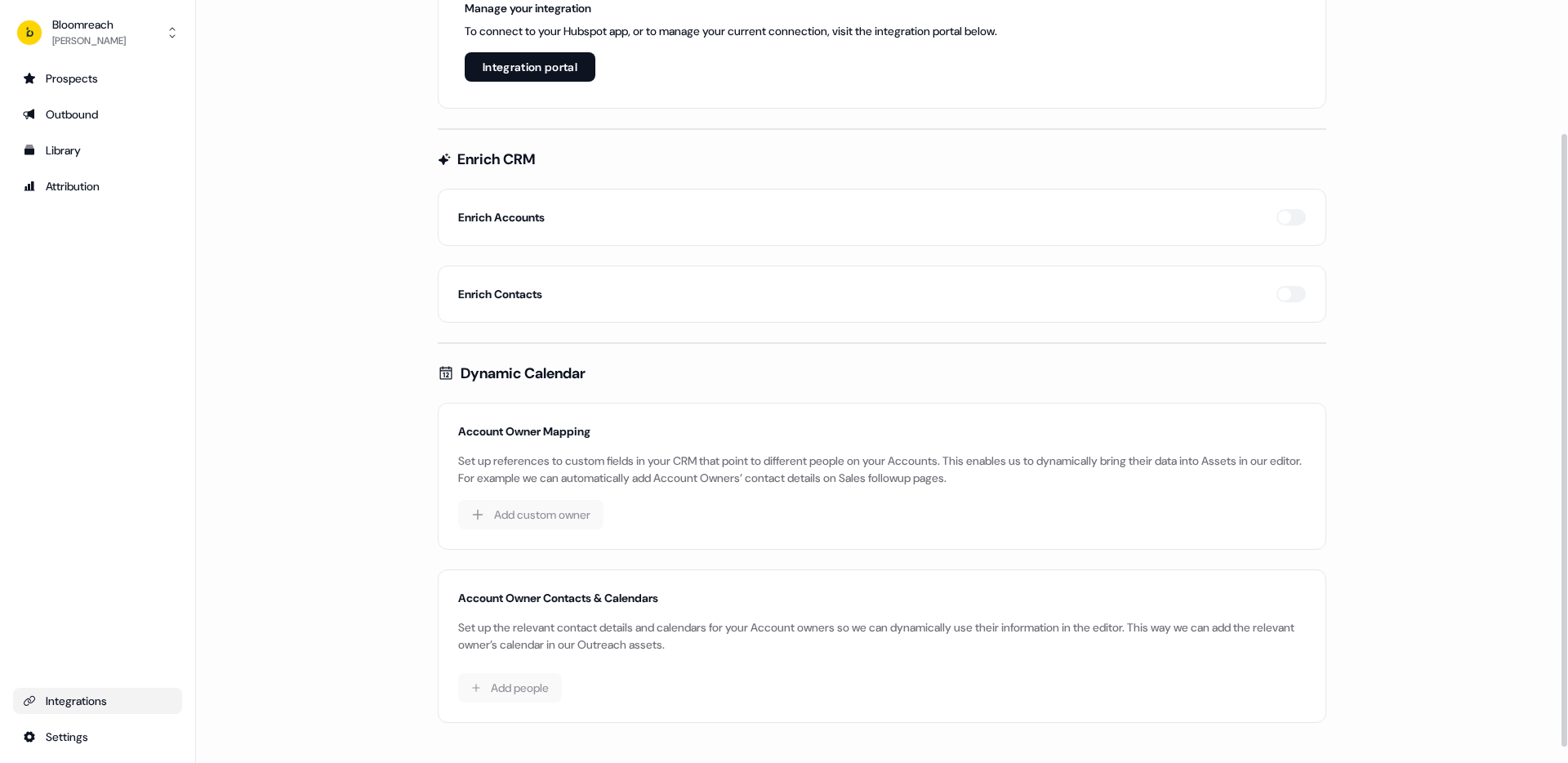
scroll to position [184, 0]
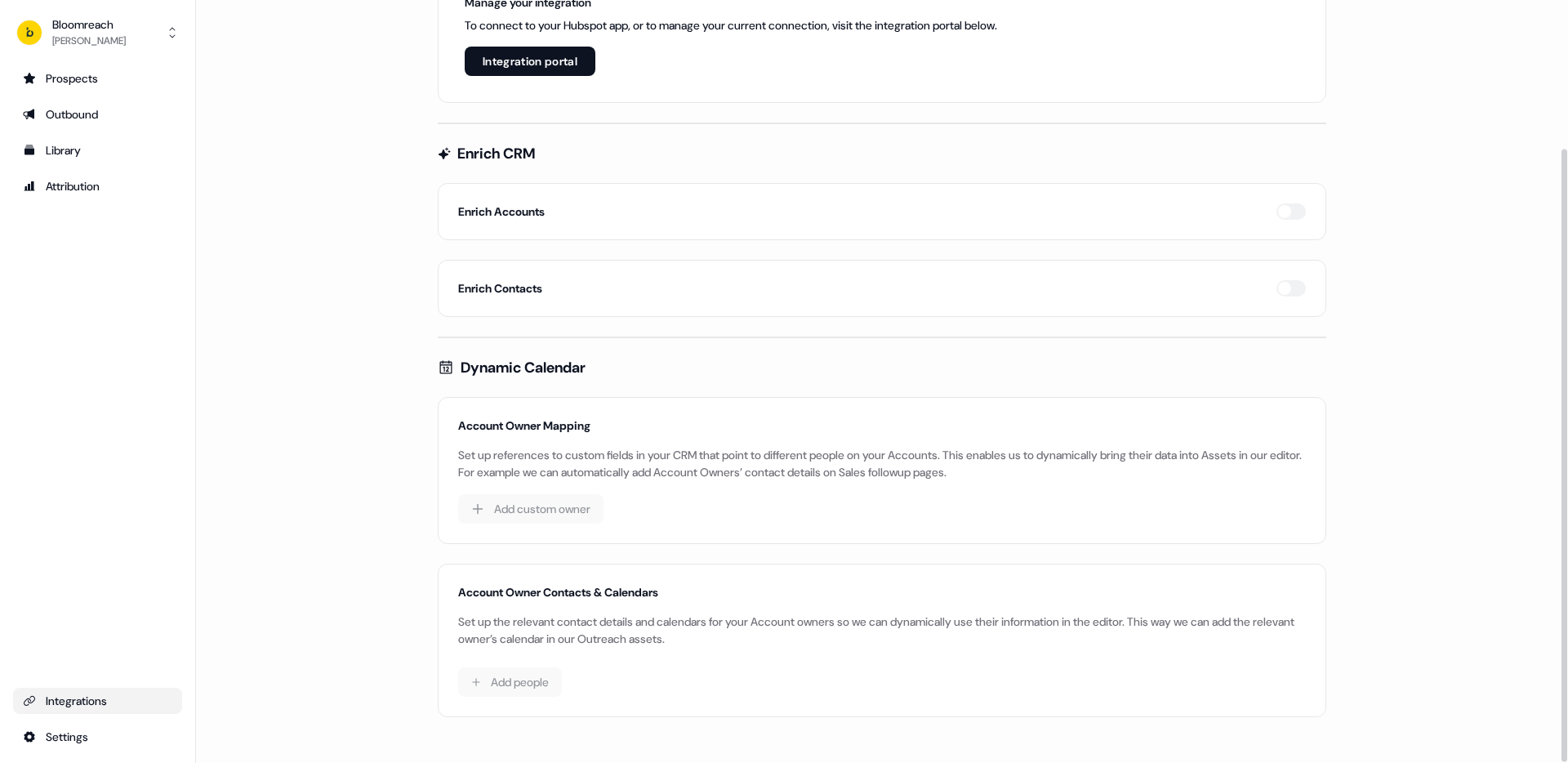
click at [577, 502] on div "Account Owner Mapping Set up references to custom fields in your CRM that point…" at bounding box center [881, 470] width 847 height 107
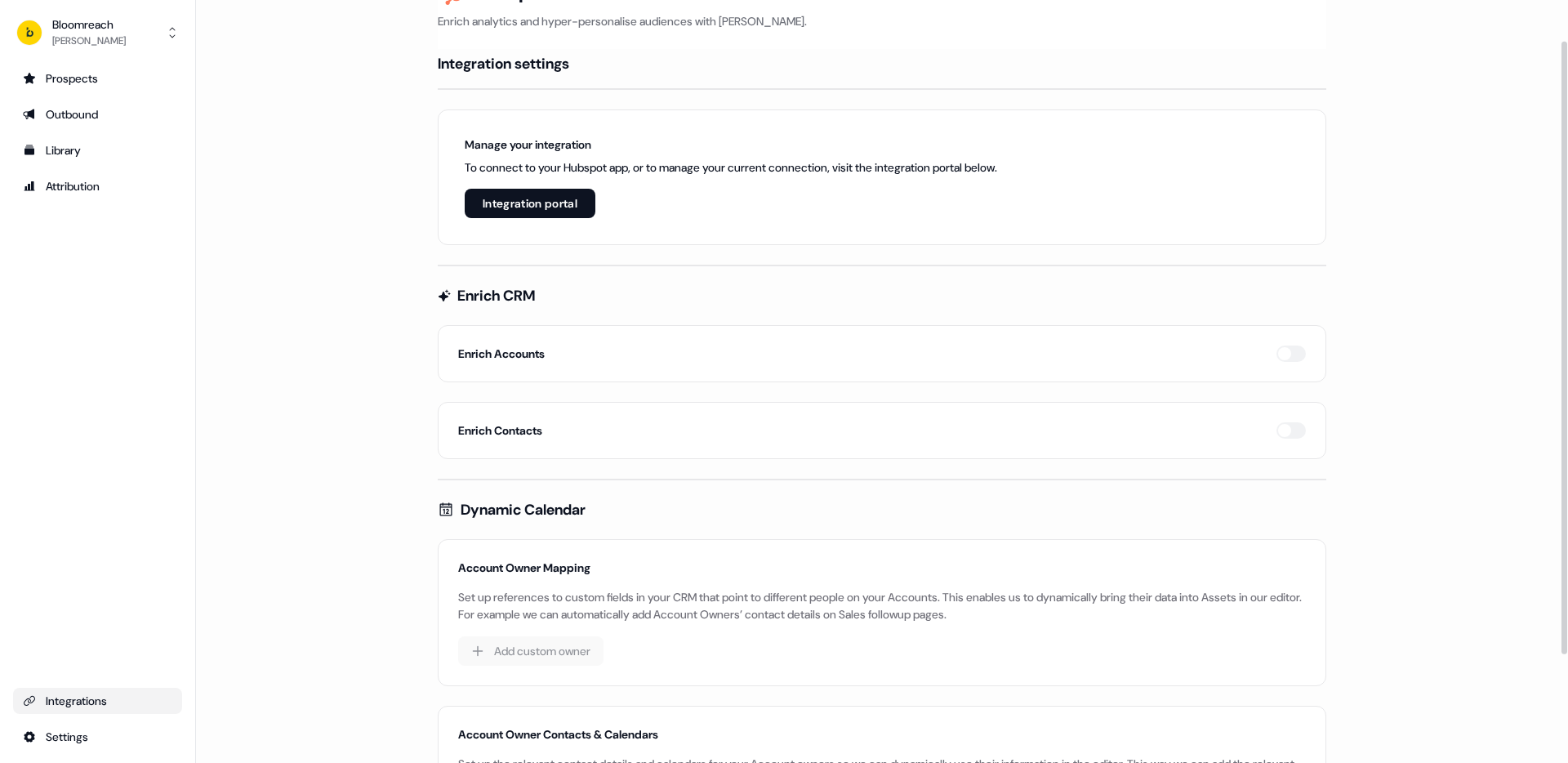
scroll to position [0, 0]
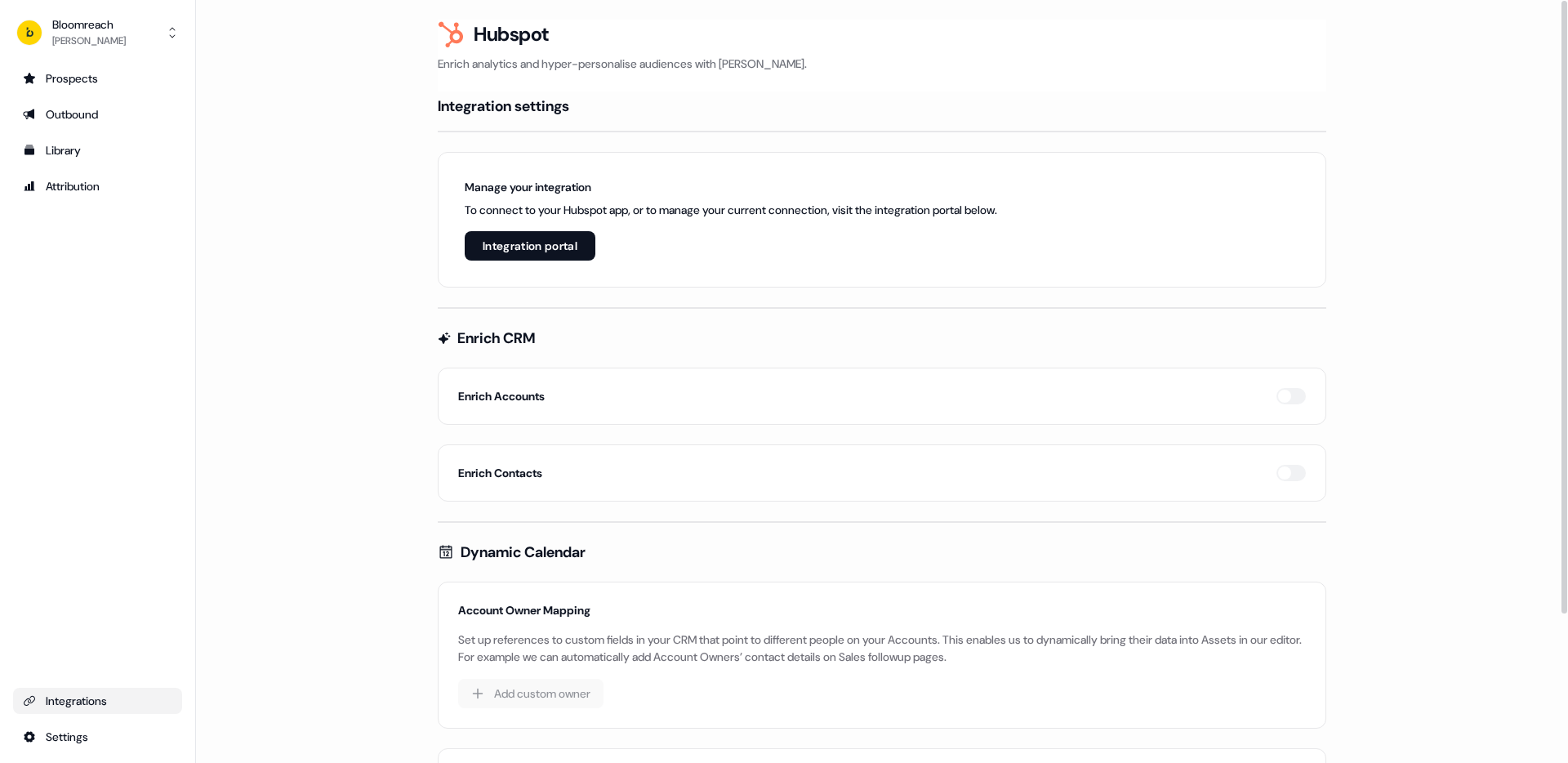
click at [525, 252] on button "Integration portal" at bounding box center [530, 246] width 130 height 30
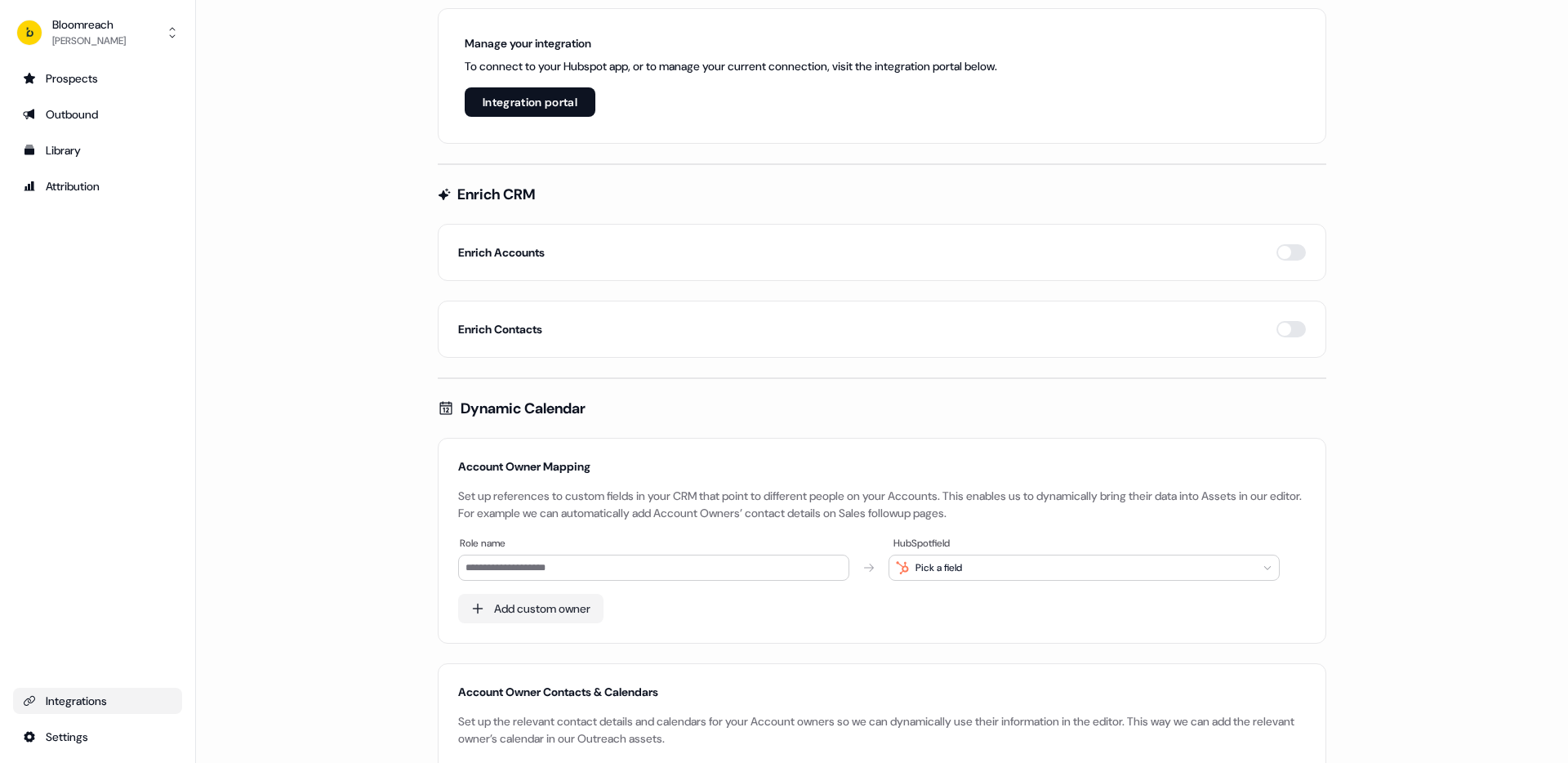
scroll to position [243, 0]
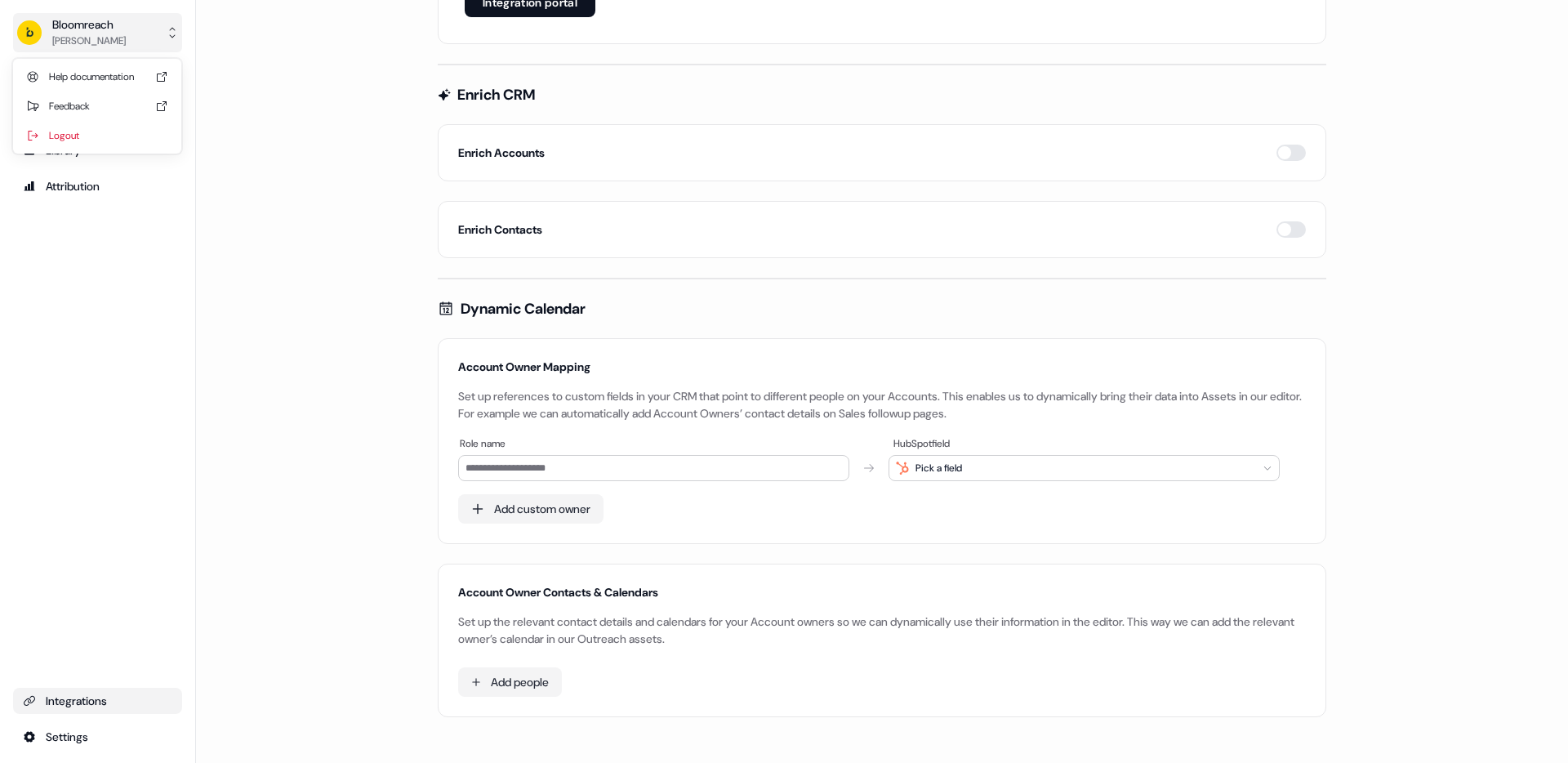
click at [95, 29] on div "Bloomreach" at bounding box center [89, 24] width 74 height 16
click at [165, 269] on div "Bloomreach [PERSON_NAME] Help documentation Feedback Logout Prospects Outbound …" at bounding box center [98, 382] width 196 height 763
click at [83, 745] on html "For the best experience switch devices to a bigger screen. Go to [DOMAIN_NAME] …" at bounding box center [784, 382] width 1568 height 763
click at [106, 694] on html "For the best experience switch devices to a bigger screen. Go to [DOMAIN_NAME] …" at bounding box center [784, 382] width 1568 height 763
click at [110, 700] on div "Integrations" at bounding box center [98, 700] width 149 height 16
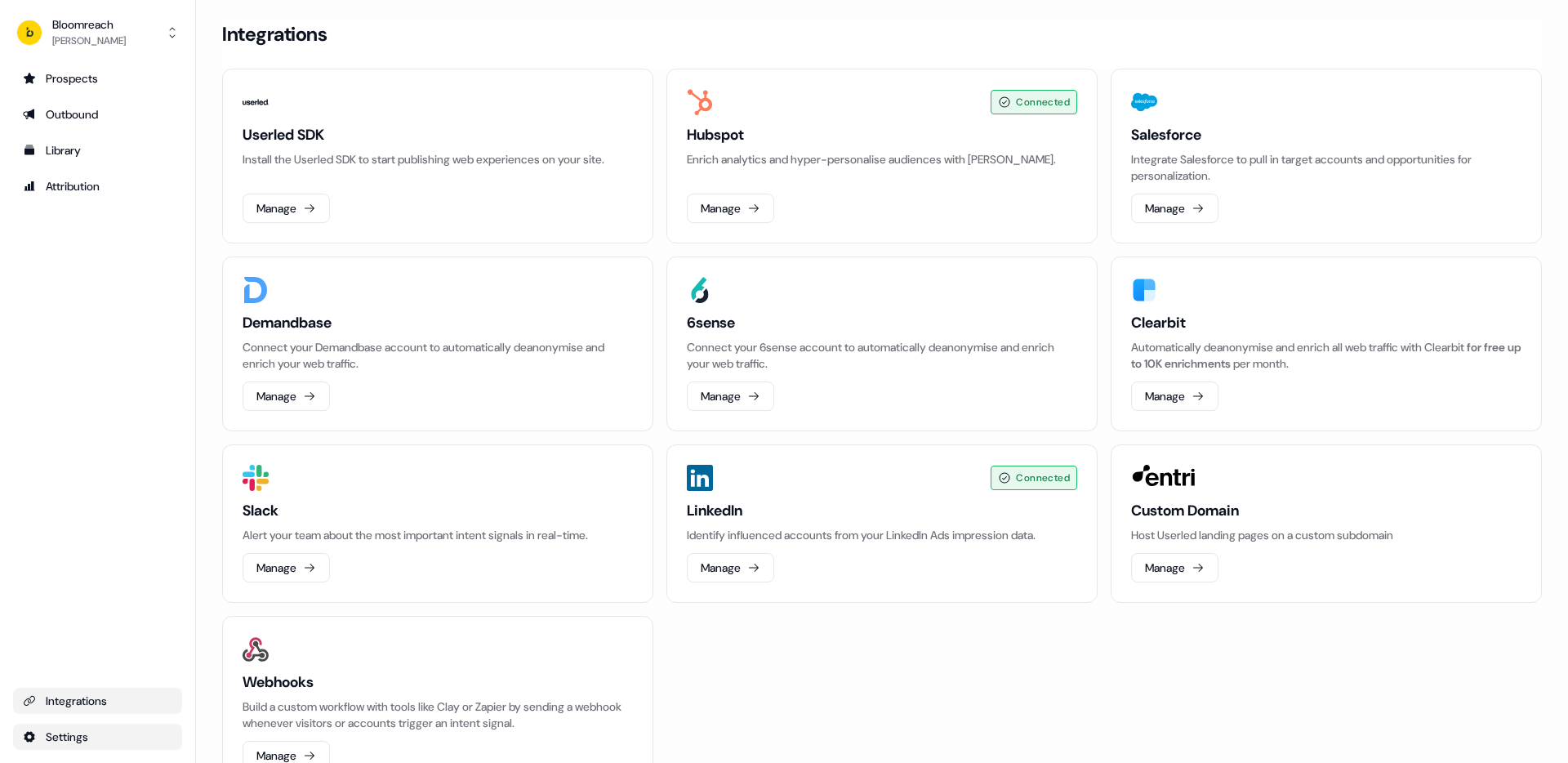
click at [80, 729] on html "For the best experience switch devices to a bigger screen. Go to [DOMAIN_NAME] …" at bounding box center [784, 382] width 1568 height 763
click at [235, 685] on div "Team" at bounding box center [257, 681] width 130 height 26
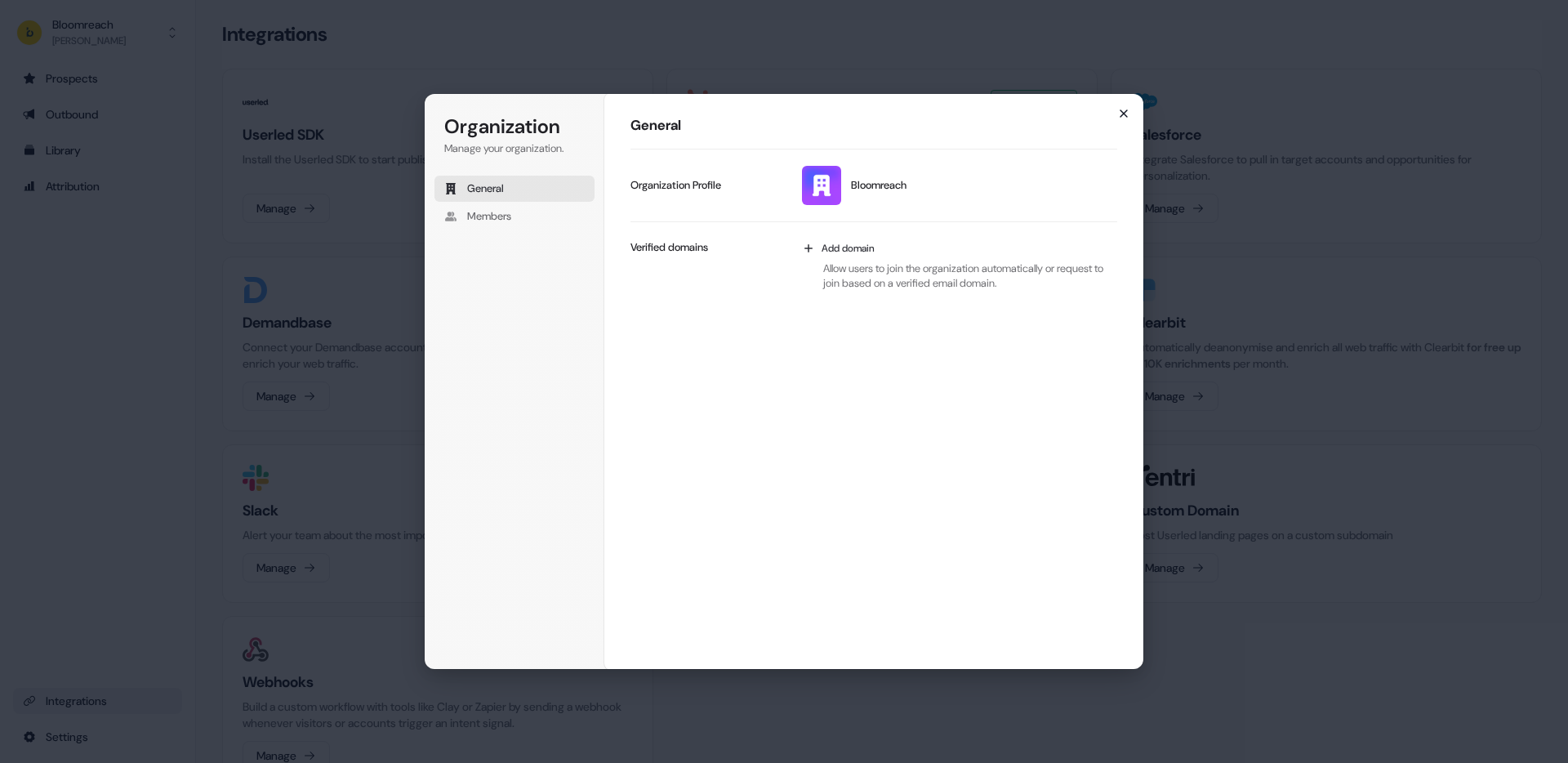
click at [1124, 115] on icon "button" at bounding box center [1123, 114] width 7 height 7
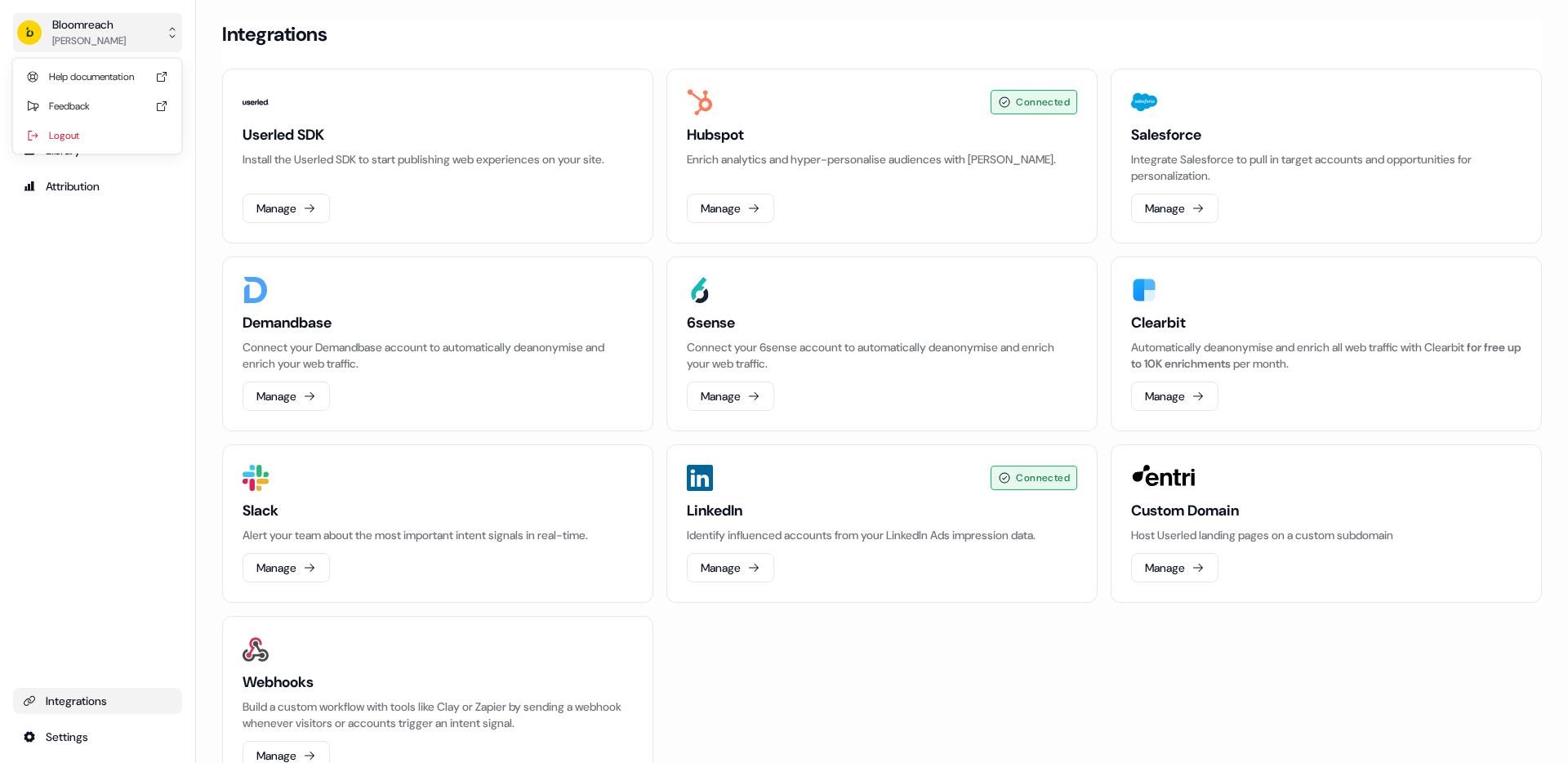
click at [154, 26] on button "Bloomreach [PERSON_NAME]" at bounding box center [98, 32] width 169 height 39
click at [103, 91] on link "Prospects" at bounding box center [98, 79] width 169 height 26
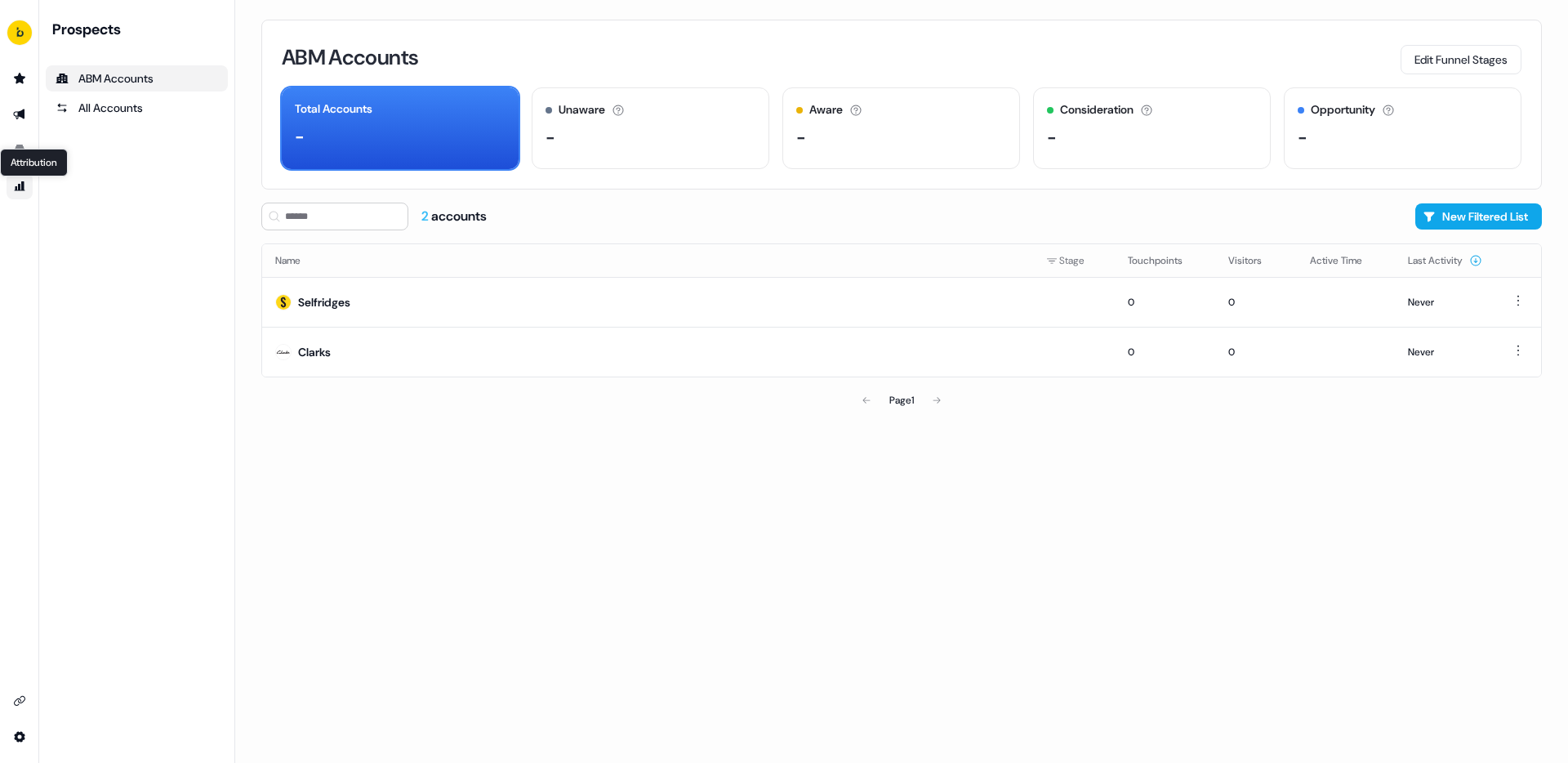
click at [17, 186] on icon "Go to attribution" at bounding box center [19, 185] width 13 height 13
click at [21, 147] on link "Library Library" at bounding box center [20, 150] width 26 height 26
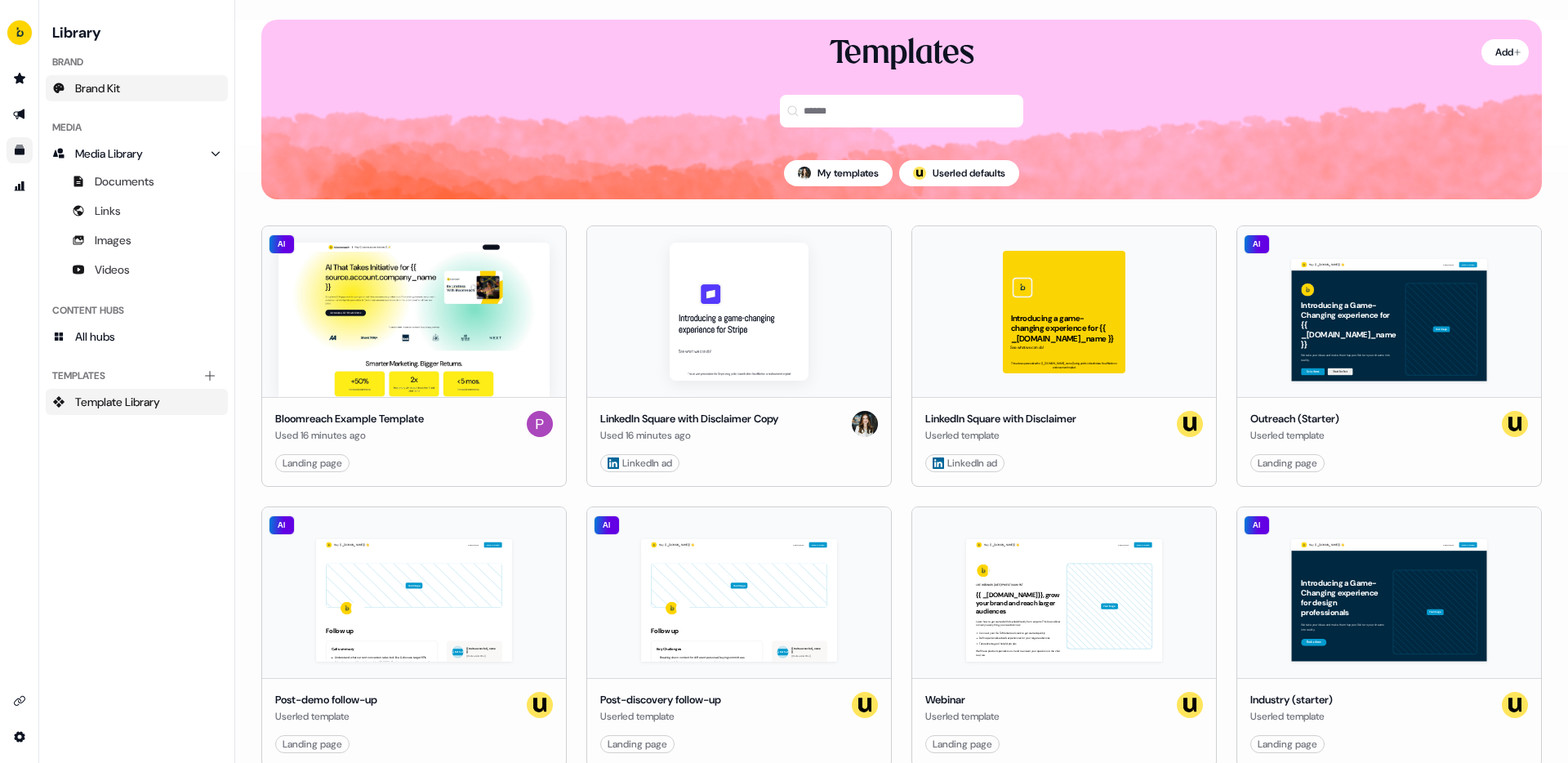
click at [139, 90] on link "Brand Kit" at bounding box center [136, 88] width 182 height 26
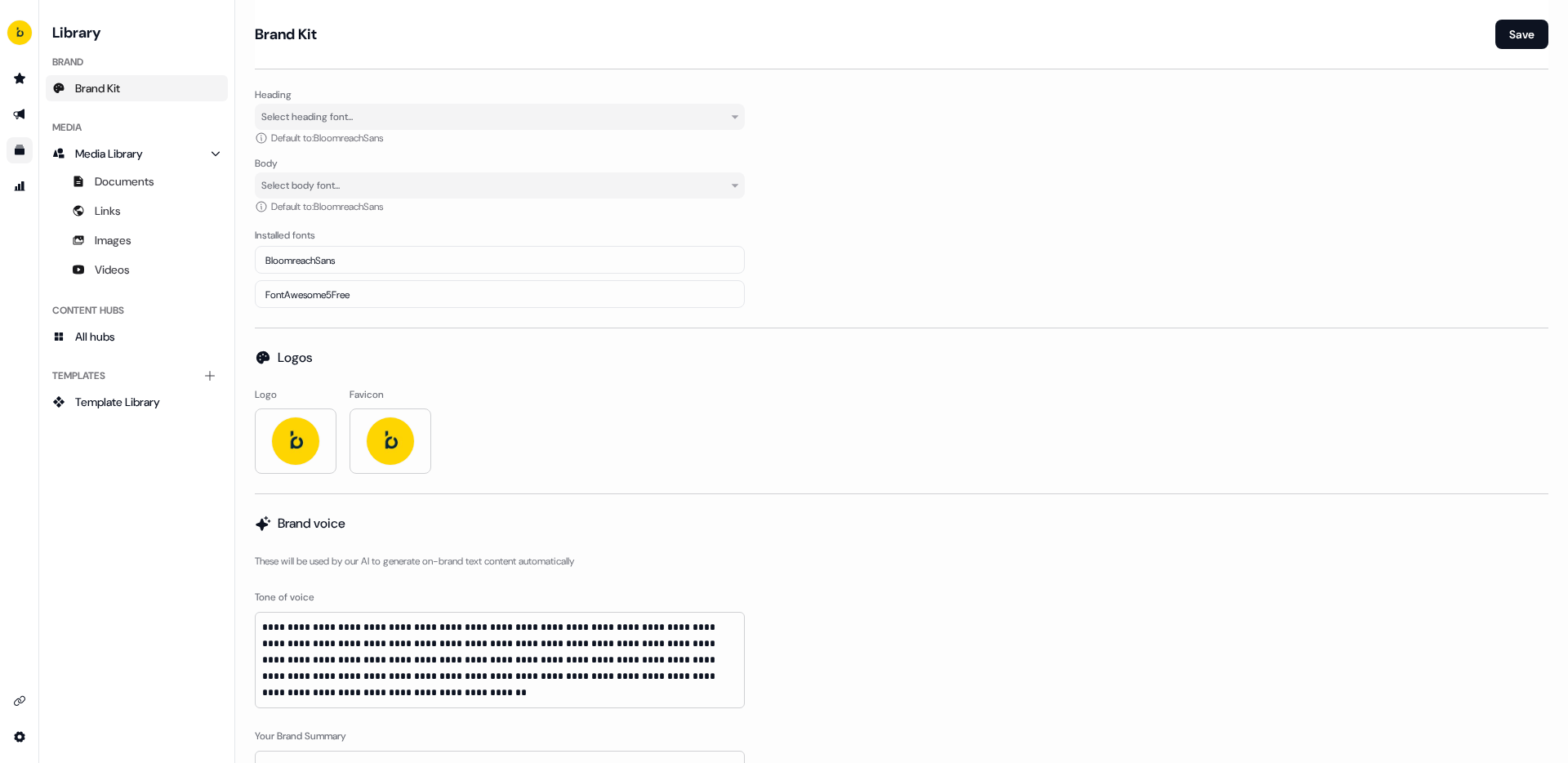
scroll to position [282, 0]
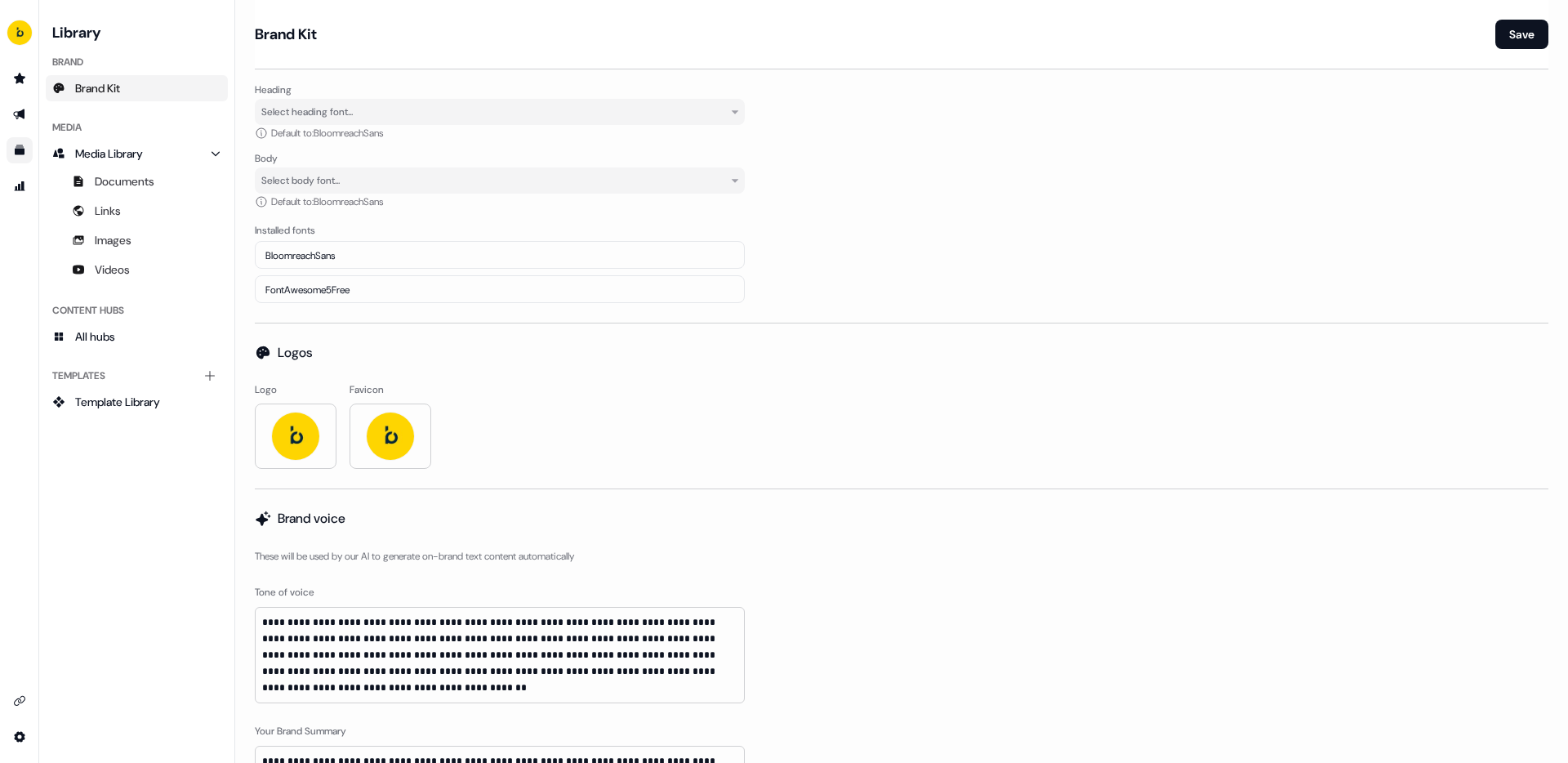
click at [314, 257] on span "BloomreachSans" at bounding box center [301, 255] width 70 height 13
click at [311, 252] on span "BloomreachSans" at bounding box center [301, 256] width 70 height 13
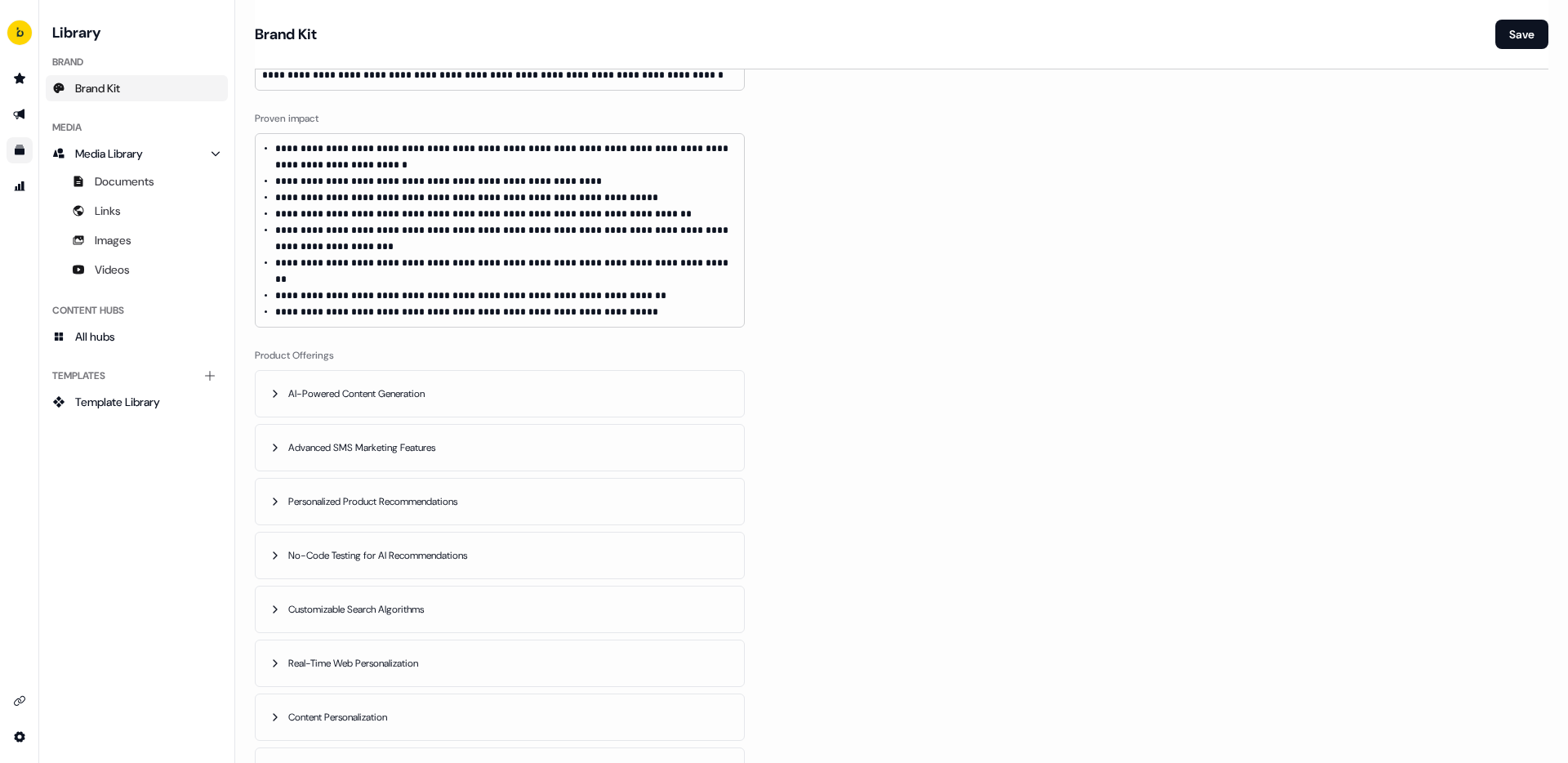
scroll to position [1019, 0]
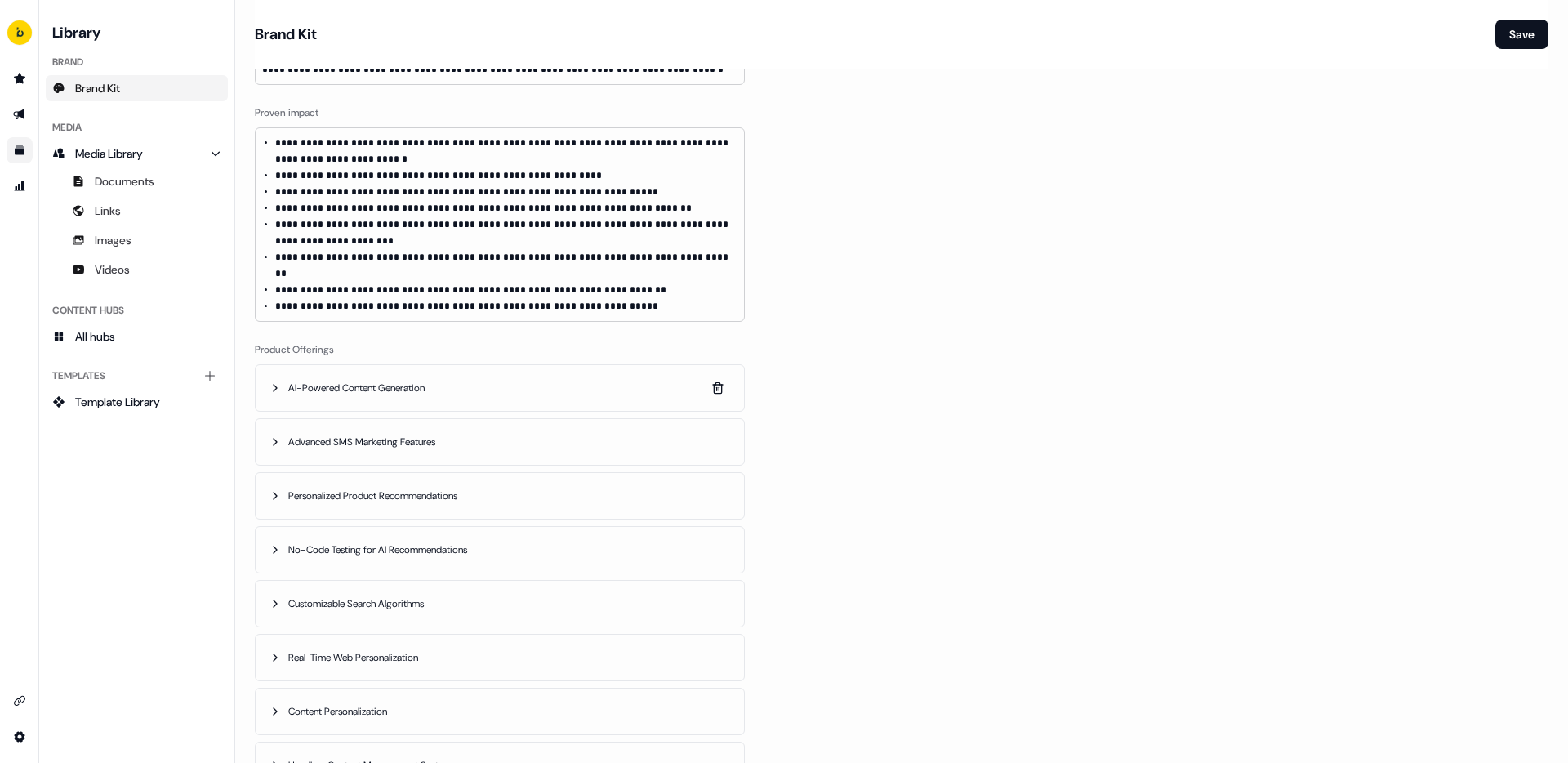
click at [276, 382] on icon "button" at bounding box center [275, 387] width 13 height 13
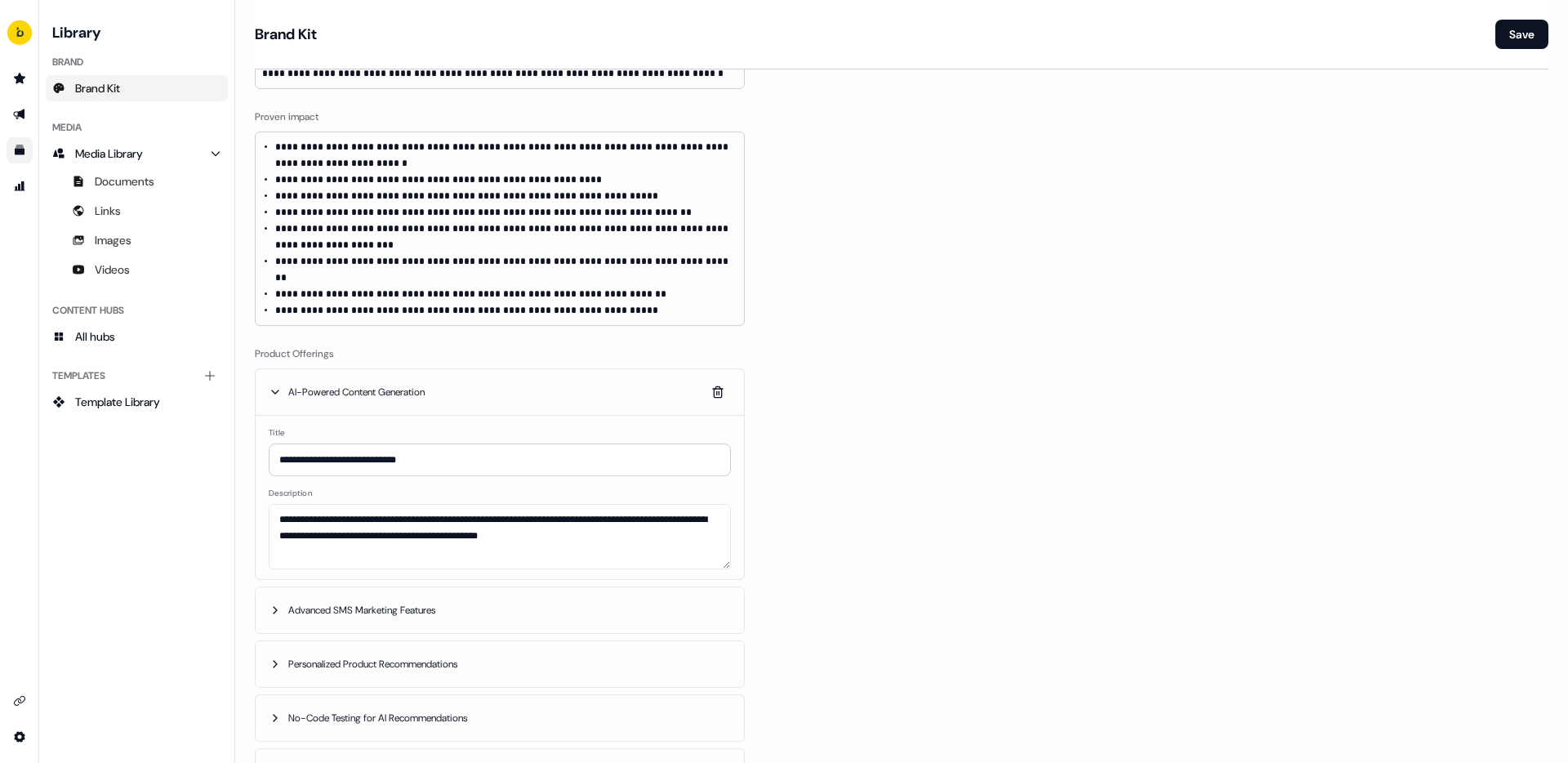
click at [276, 383] on div "AI-Powered Content Generation" at bounding box center [348, 391] width 159 height 16
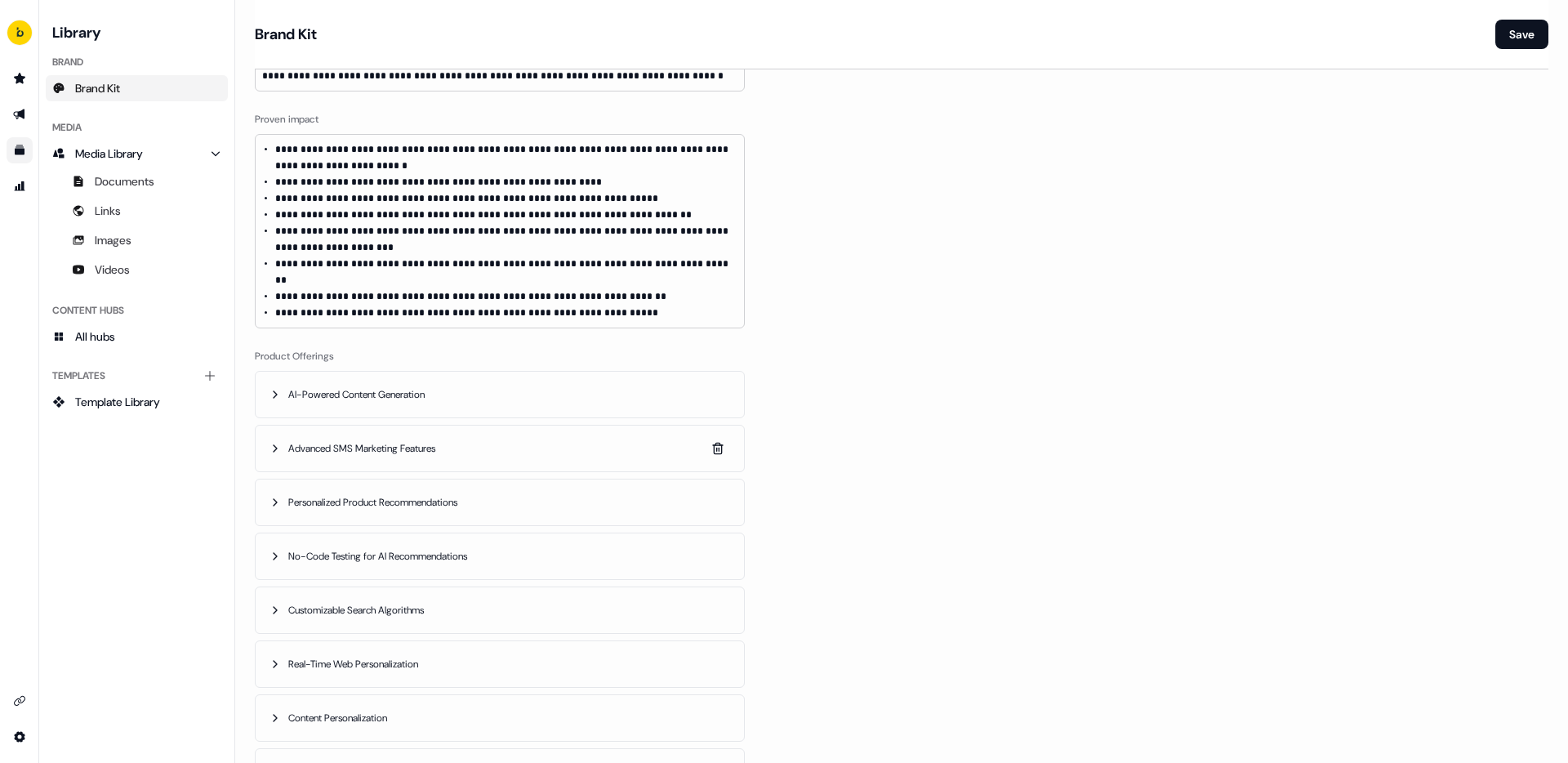
click at [279, 442] on icon "button" at bounding box center [275, 448] width 13 height 13
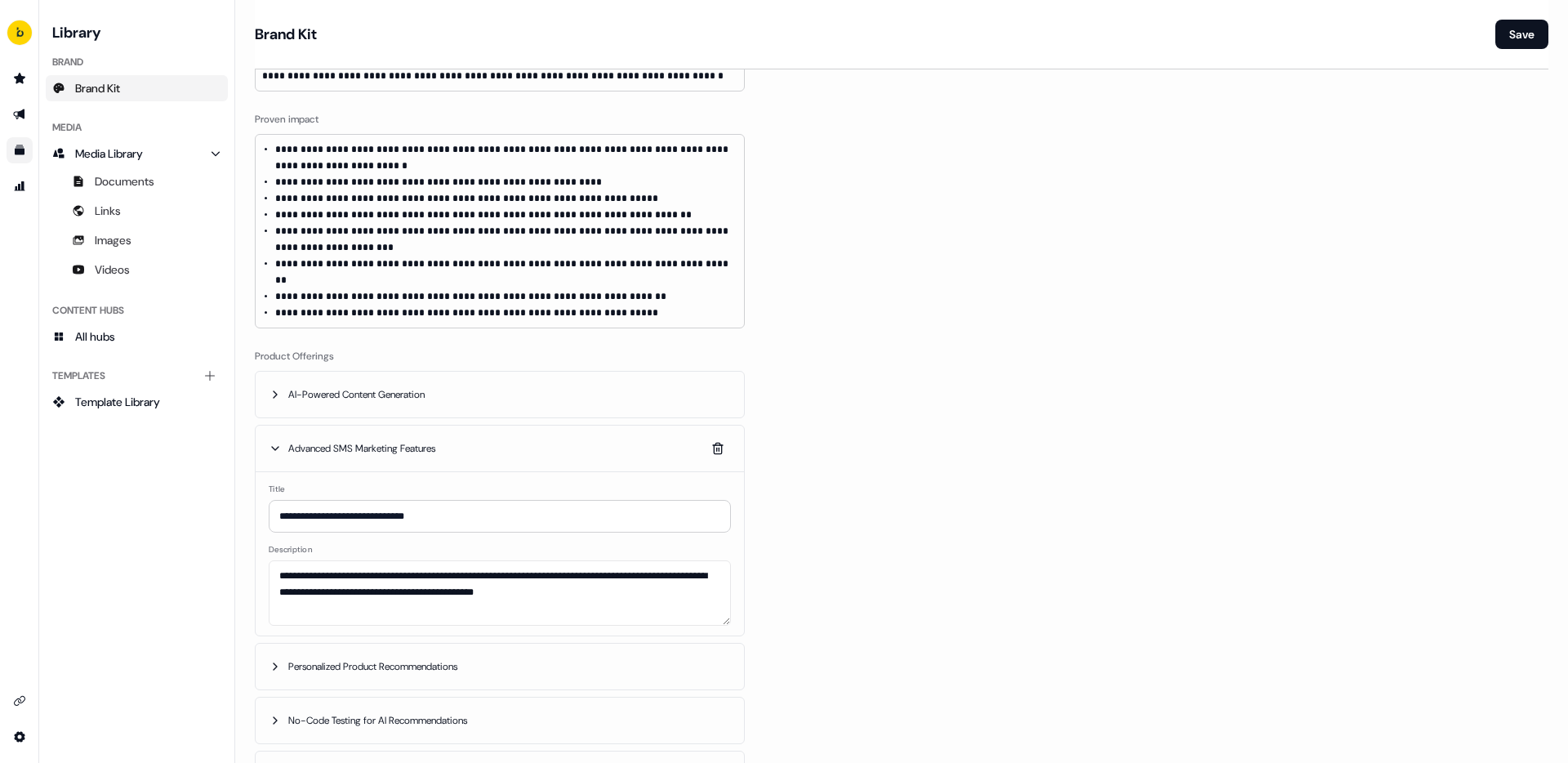
click at [279, 442] on icon "button" at bounding box center [275, 448] width 13 height 13
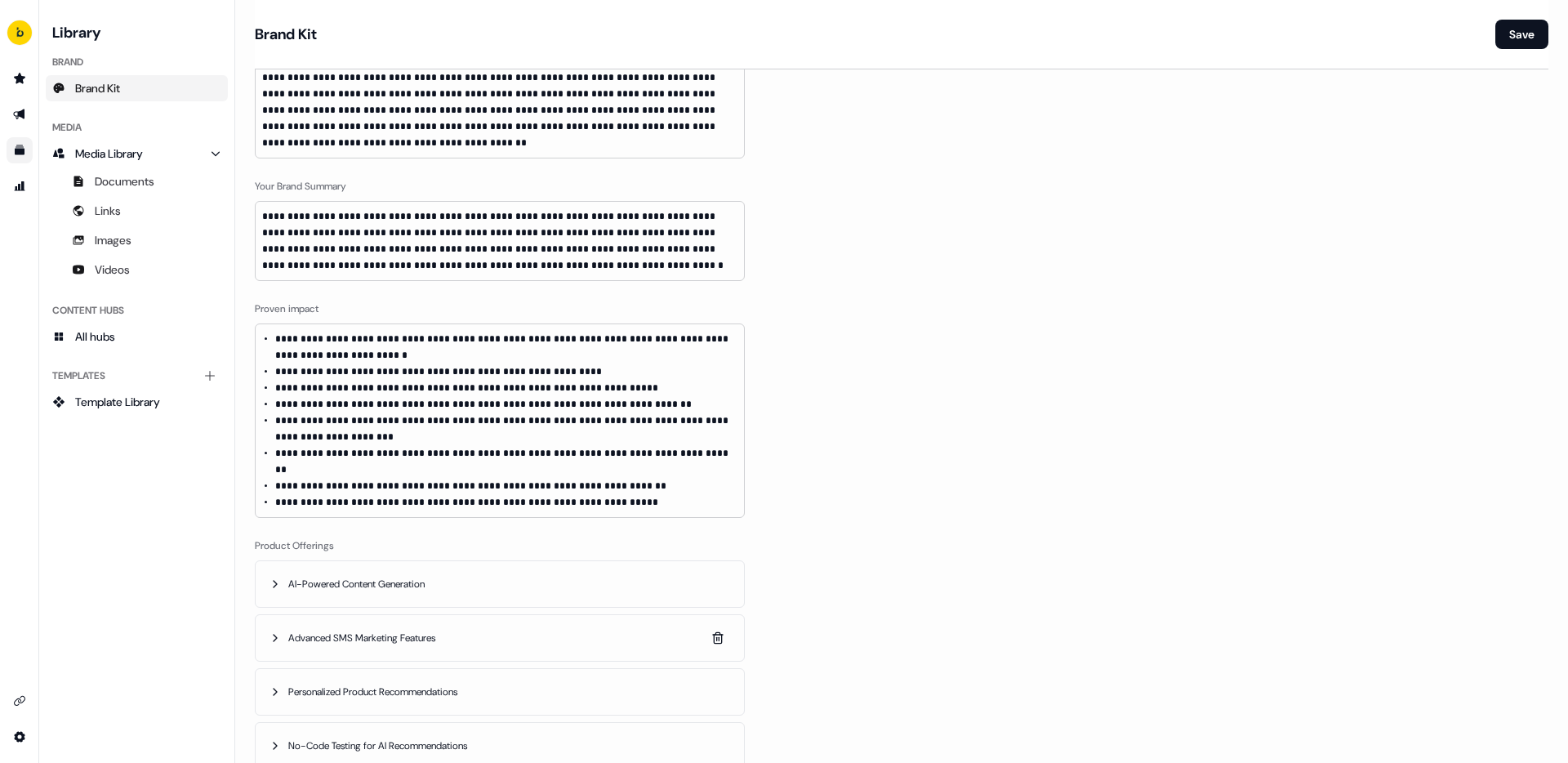
scroll to position [825, 0]
